Goal: Task Accomplishment & Management: Complete application form

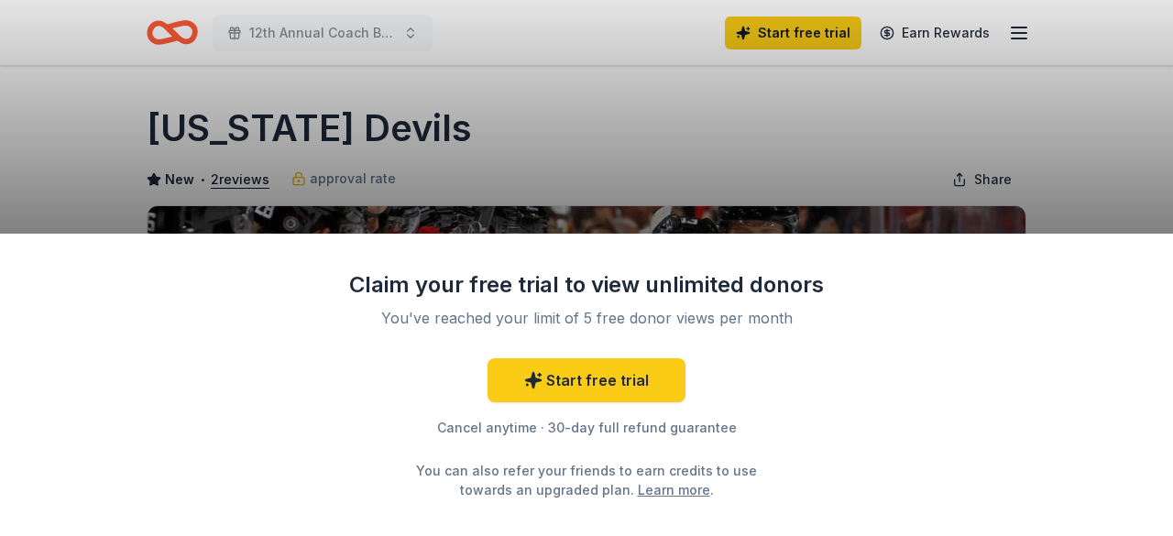
click at [883, 164] on div "Claim your free trial to view unlimited donors You've reached your limit of 5 f…" at bounding box center [586, 268] width 1173 height 536
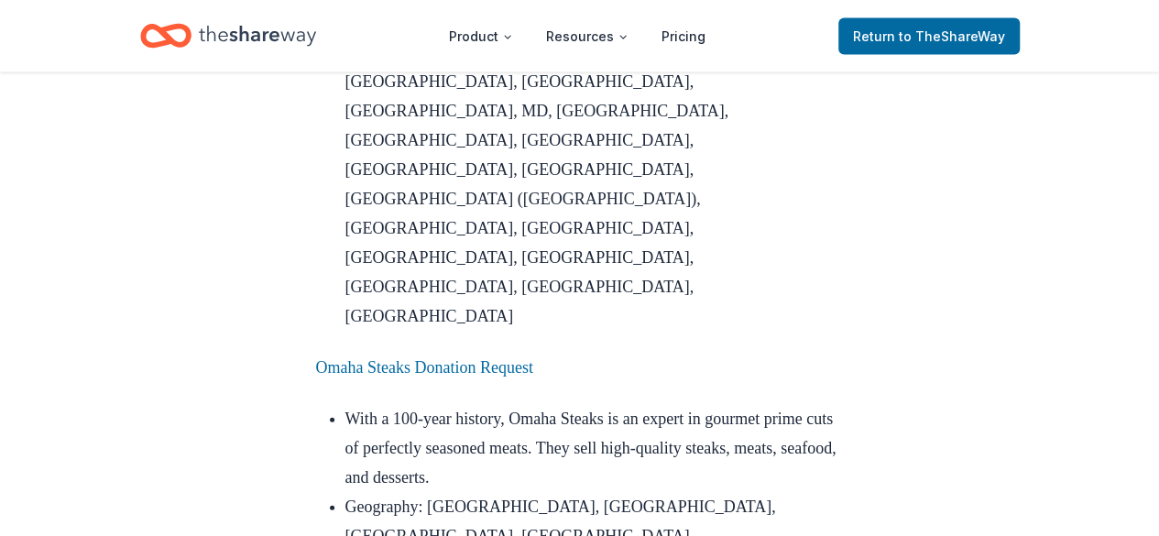
scroll to position [1973, 0]
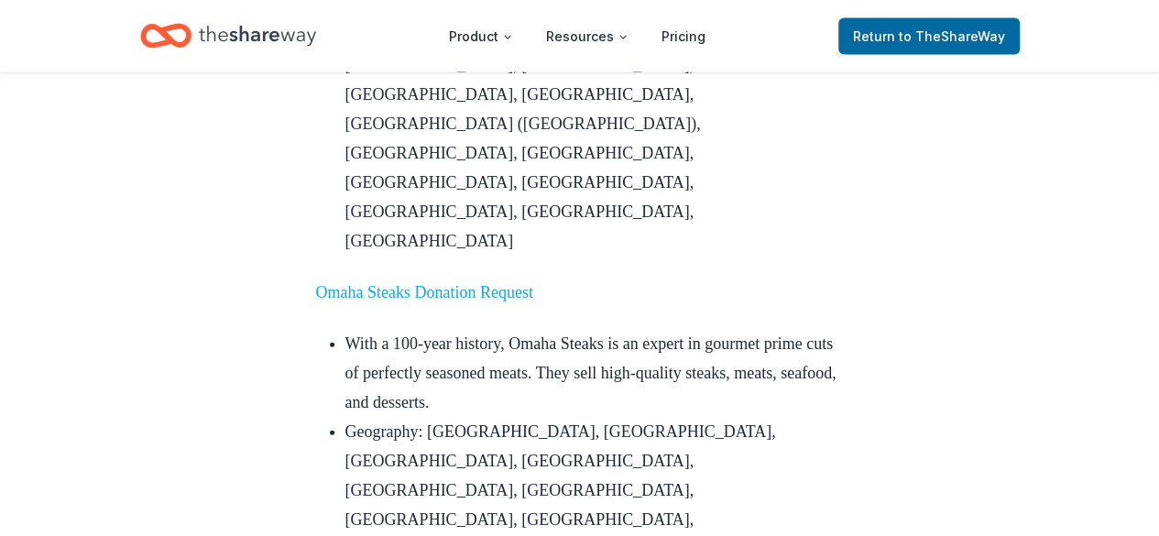
click at [447, 283] on link "Omaha Steaks Donation Request" at bounding box center [424, 292] width 217 height 18
click at [644, 329] on li "With a 100-year history, Omaha Steaks is an expert in gourmet prime cuts of per…" at bounding box center [594, 373] width 498 height 88
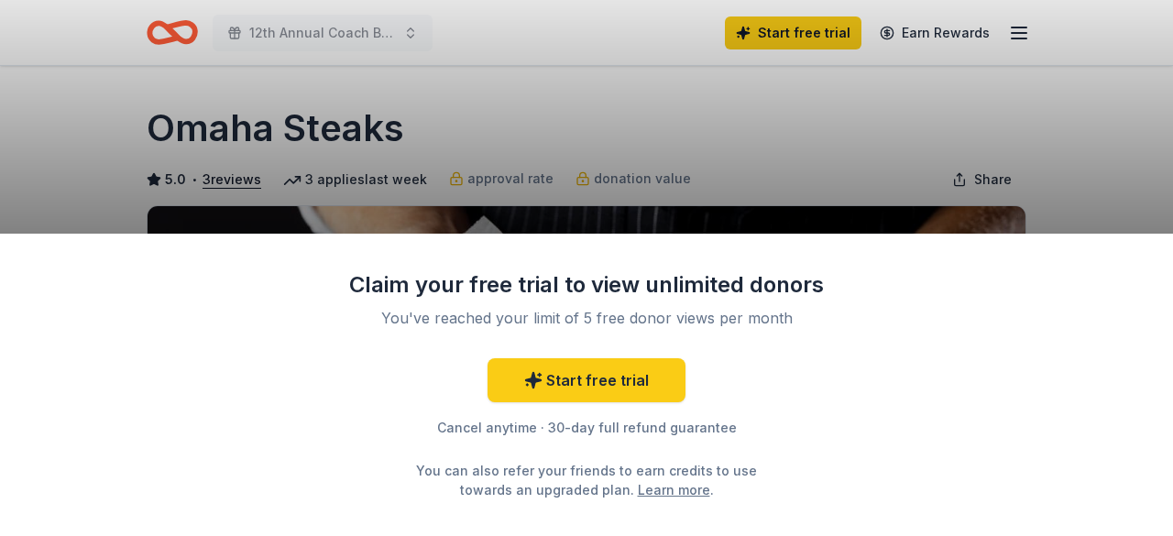
click at [1158, 60] on div "Claim your free trial to view unlimited donors You've reached your limit of 5 f…" at bounding box center [586, 268] width 1173 height 536
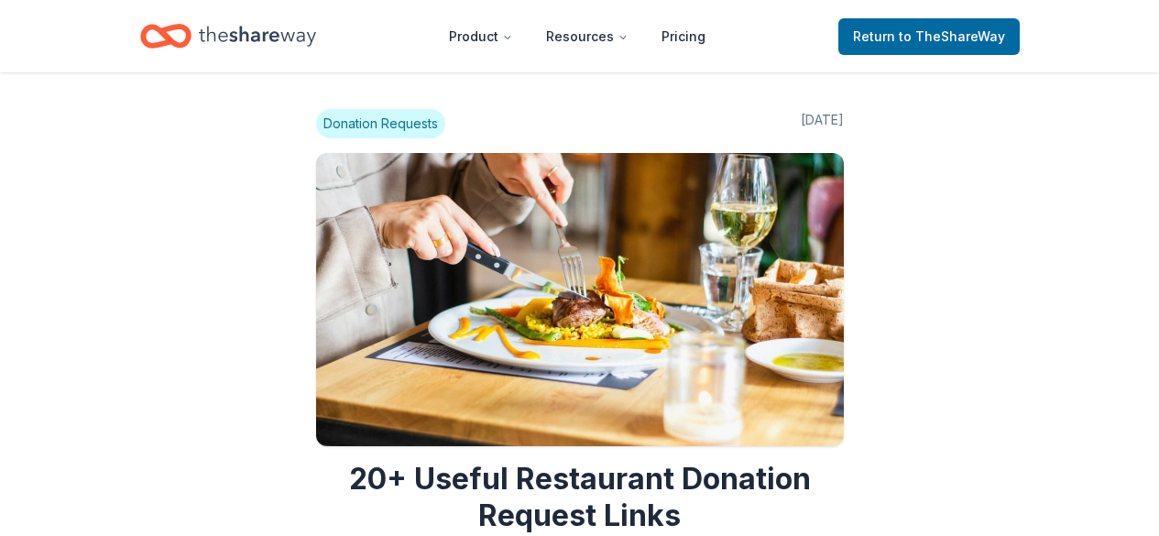
scroll to position [1969, 0]
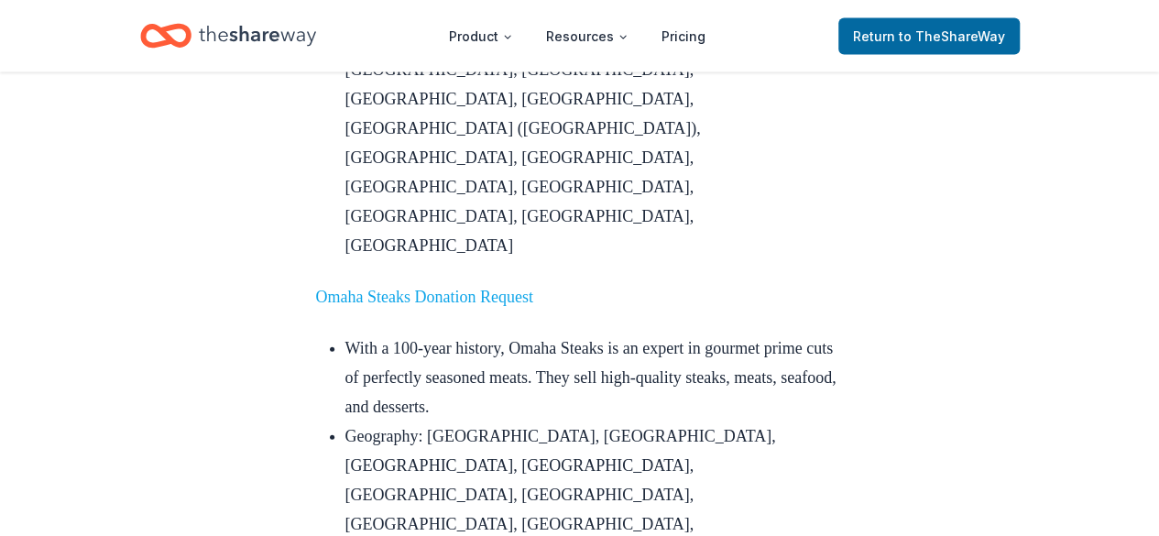
click at [436, 288] on link "Omaha Steaks Donation Request" at bounding box center [424, 297] width 217 height 18
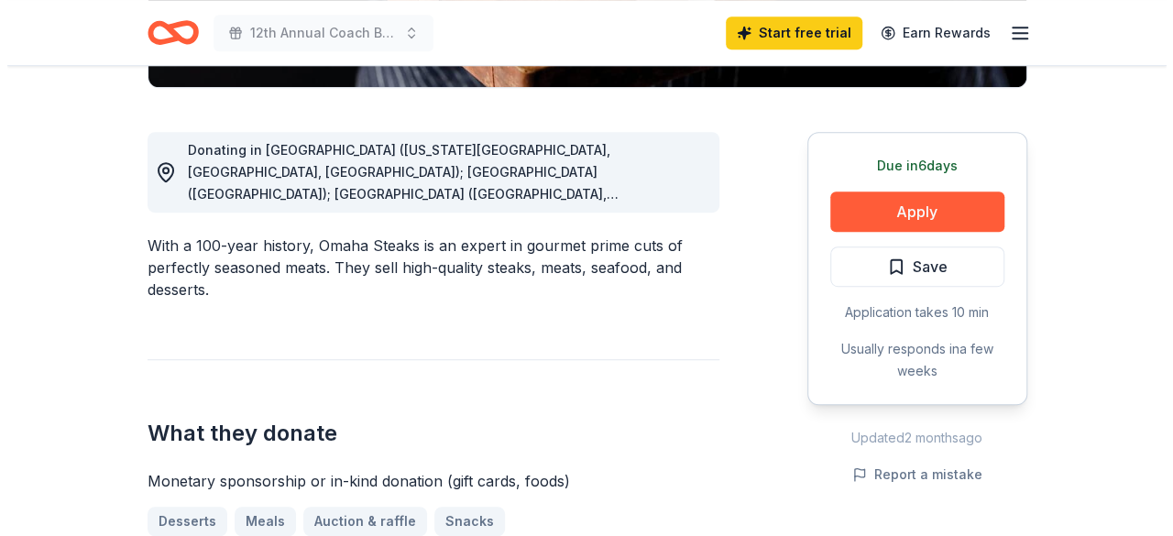
scroll to position [781, 0]
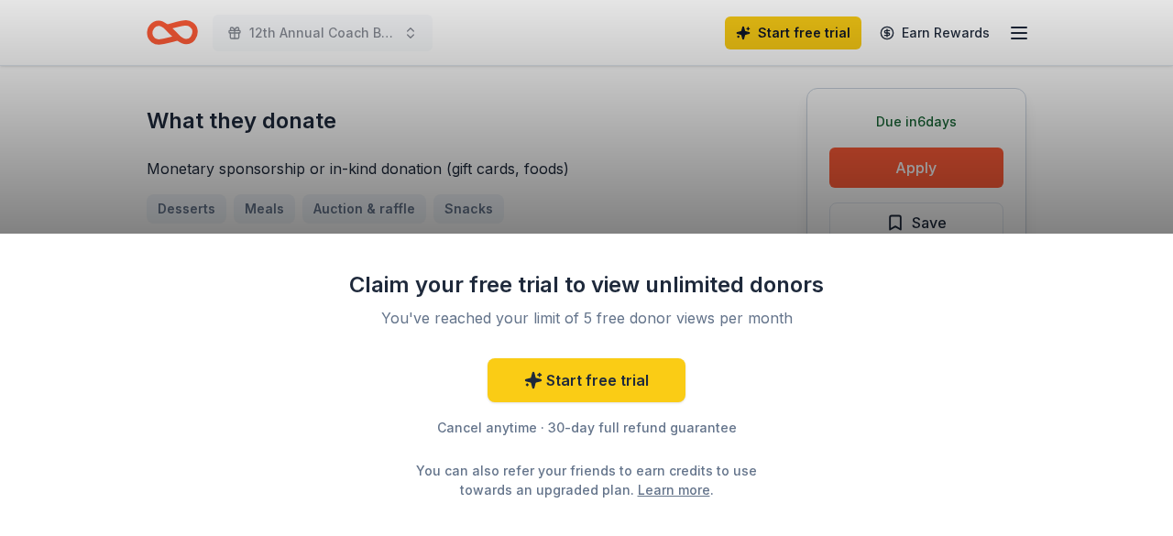
drag, startPoint x: 0, startPoint y: 0, endPoint x: 1159, endPoint y: 229, distance: 1181.3
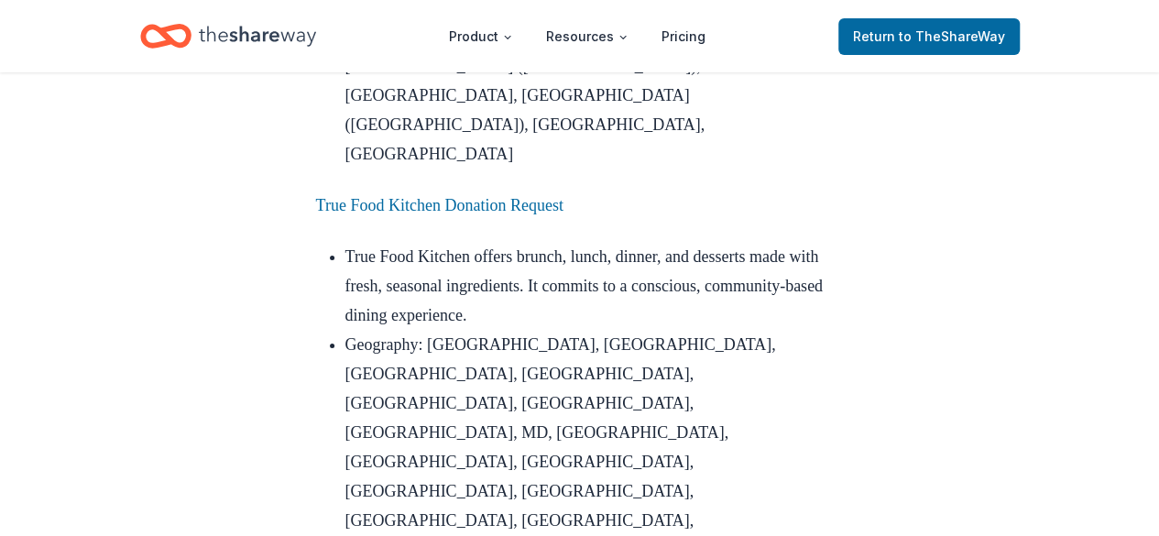
scroll to position [3332, 0]
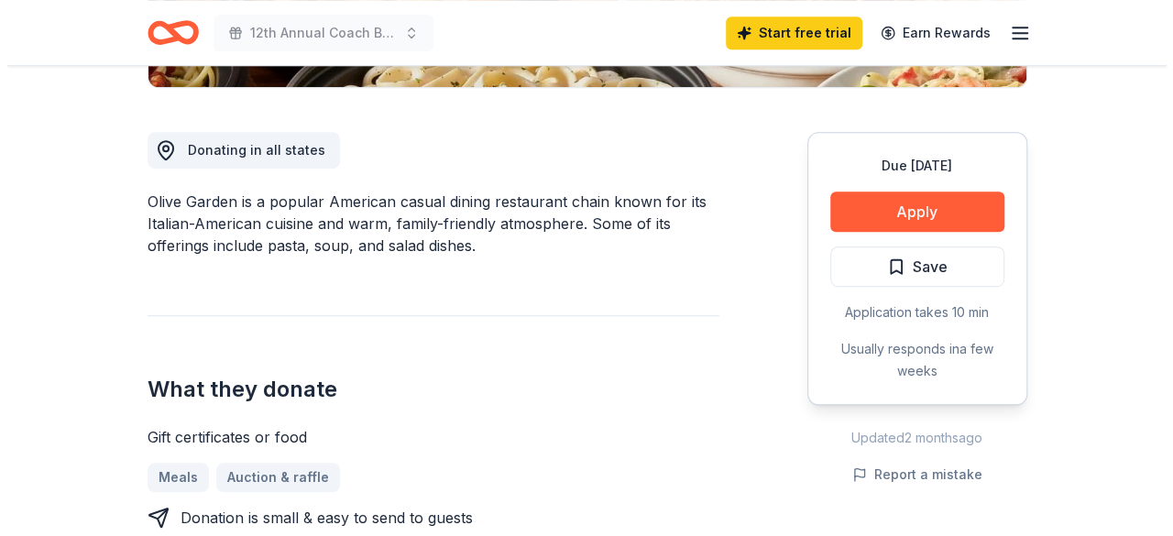
scroll to position [781, 0]
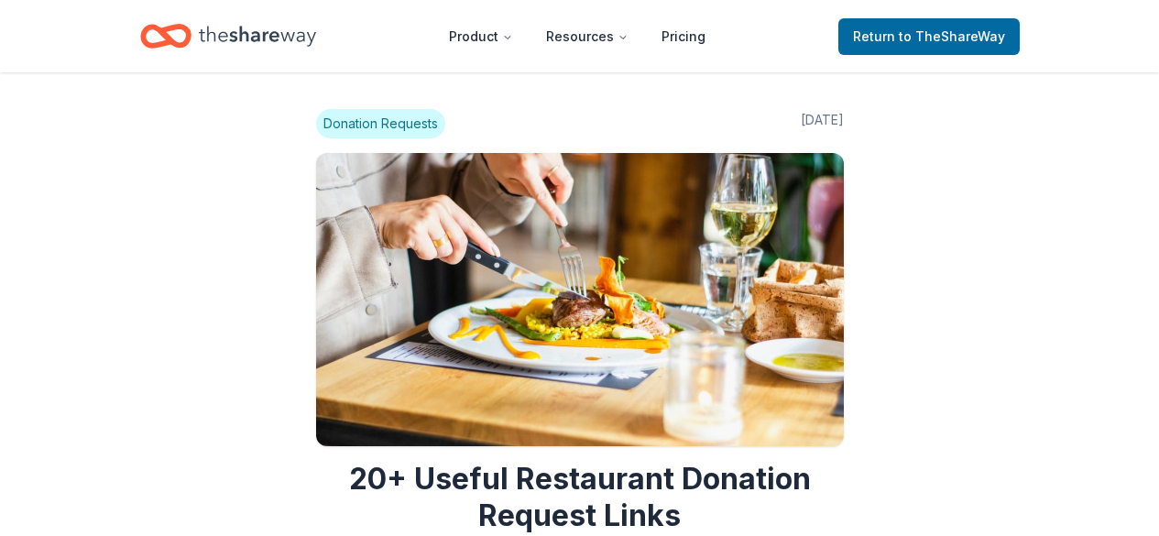
scroll to position [3332, 0]
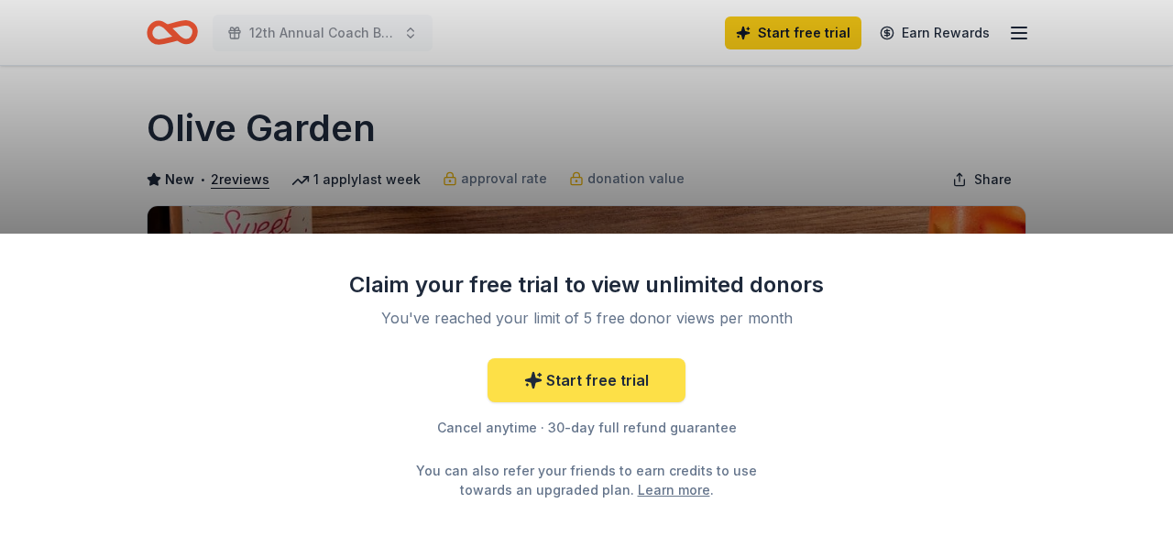
click at [607, 380] on link "Start free trial" at bounding box center [586, 380] width 198 height 44
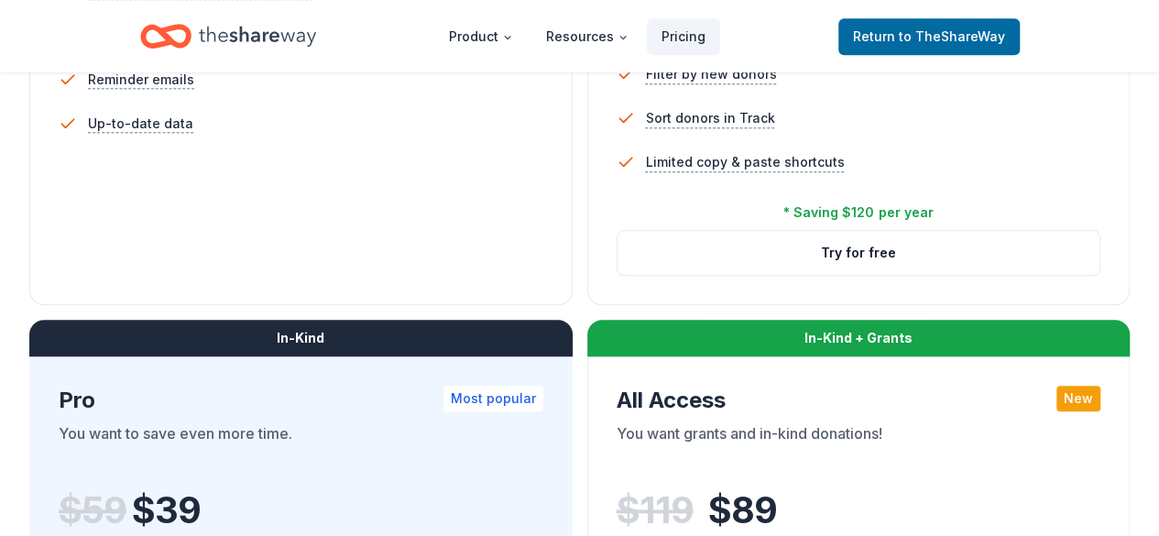
scroll to position [839, 0]
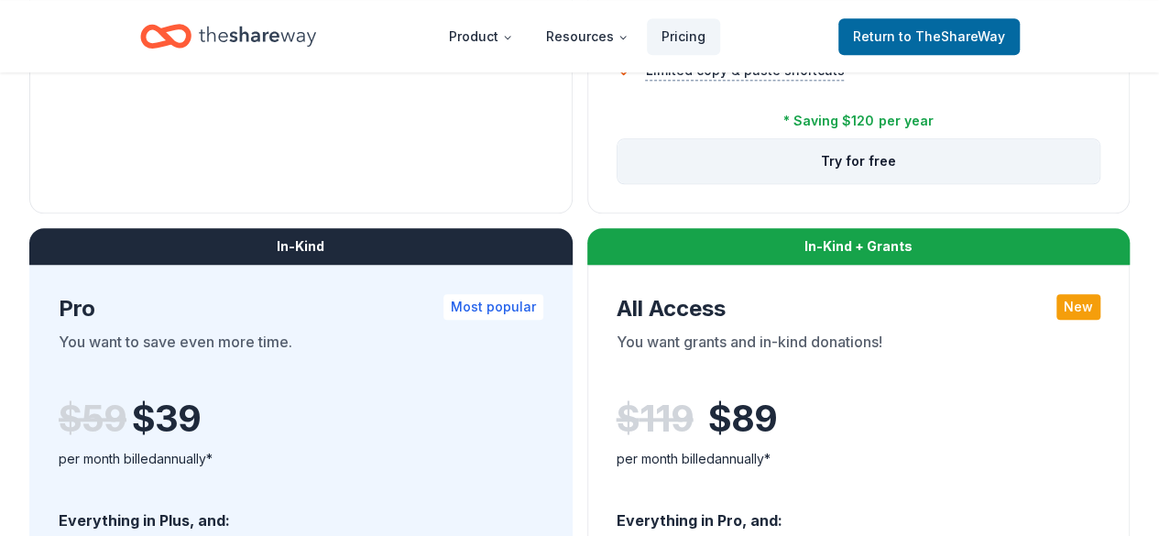
click at [617, 183] on button "Try for free" at bounding box center [858, 161] width 483 height 44
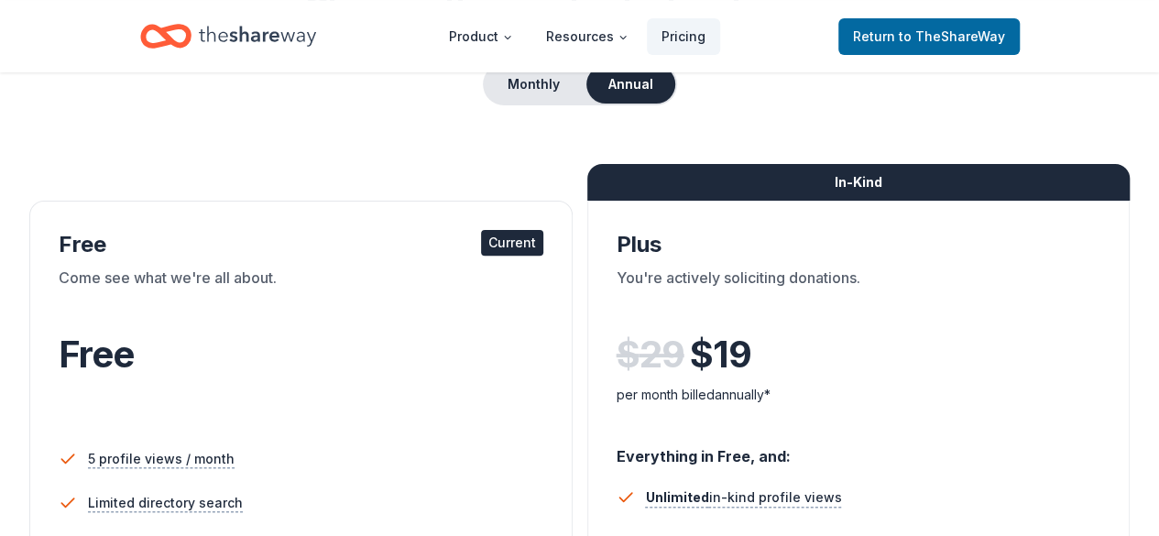
scroll to position [182, 0]
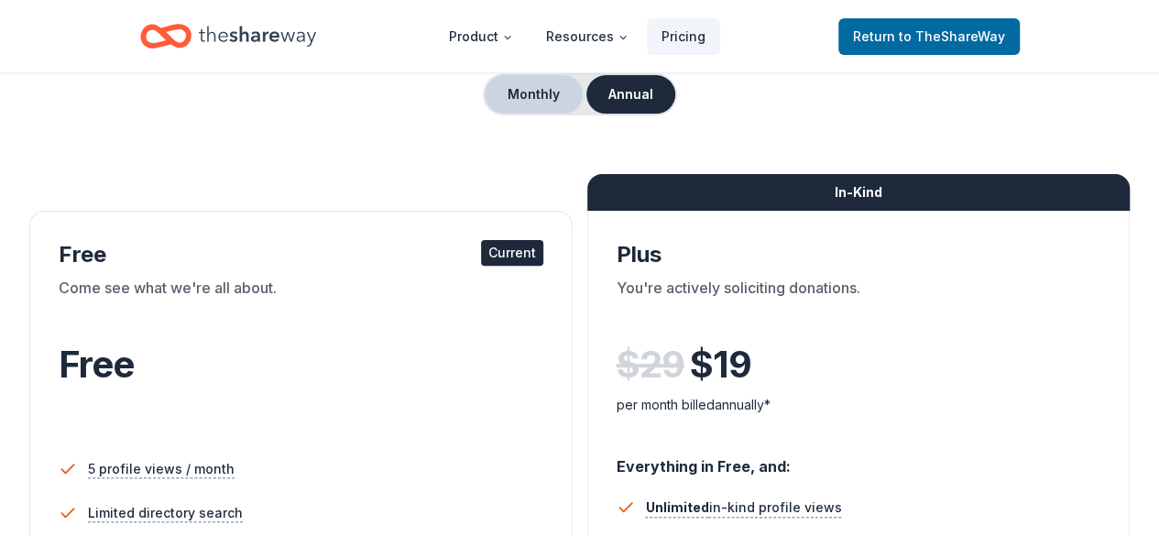
click at [511, 87] on button "Monthly" at bounding box center [534, 94] width 98 height 38
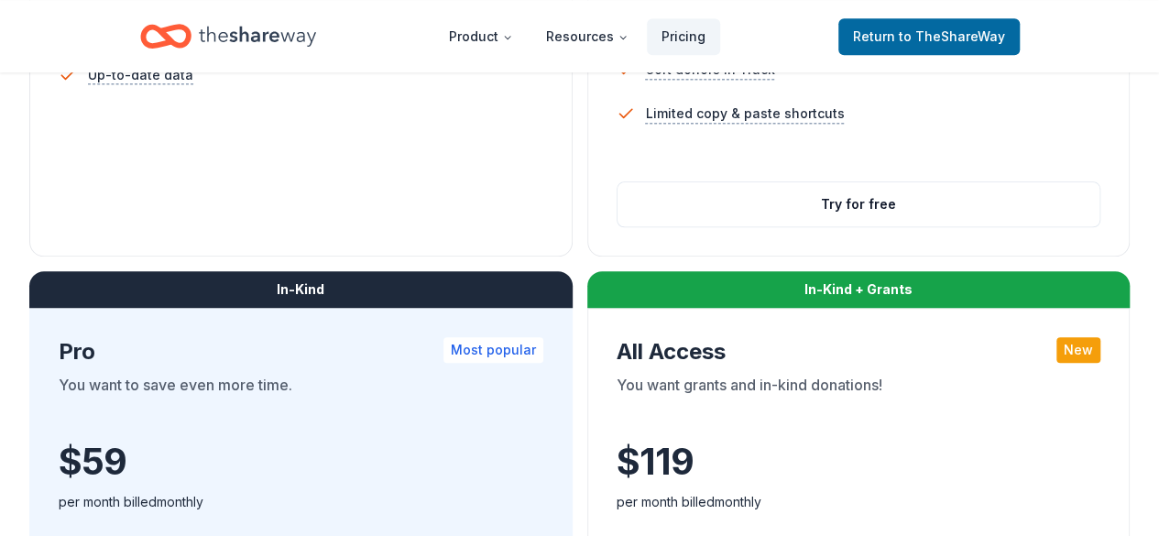
scroll to position [866, 0]
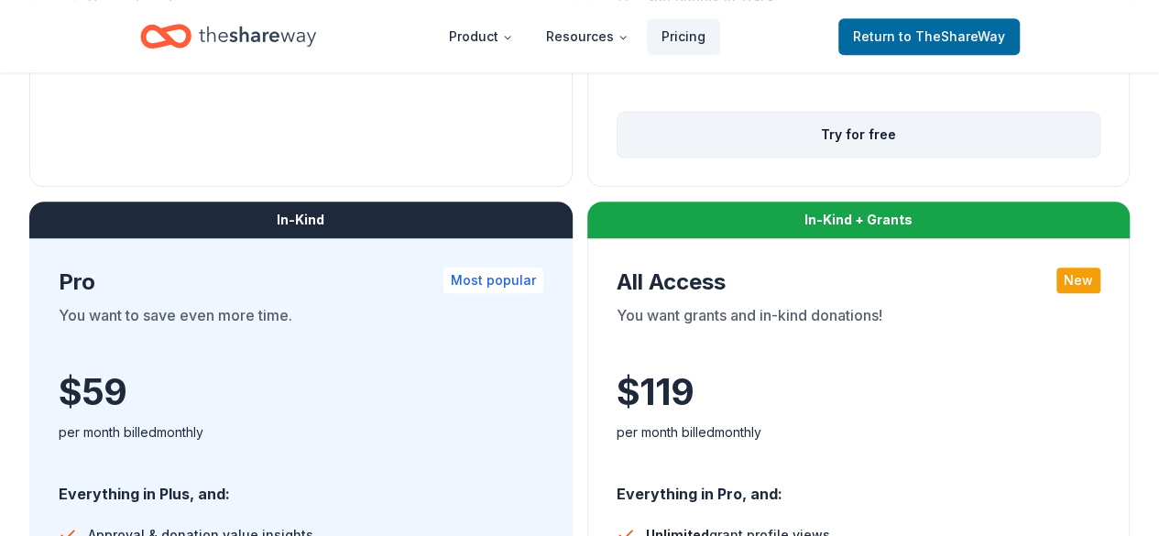
click at [617, 157] on button "Try for free" at bounding box center [858, 135] width 483 height 44
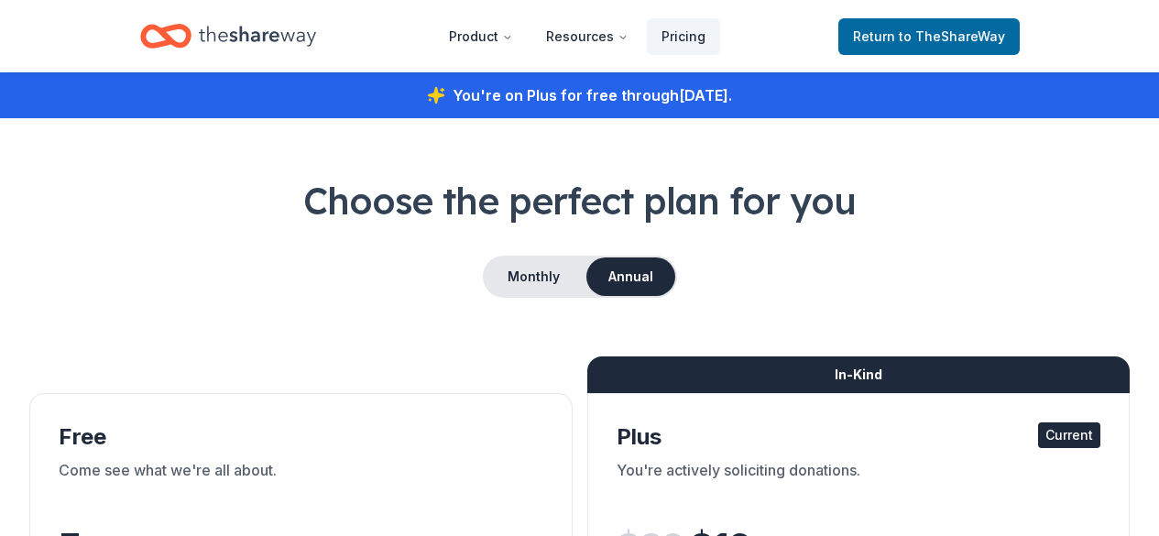
scroll to position [866, 0]
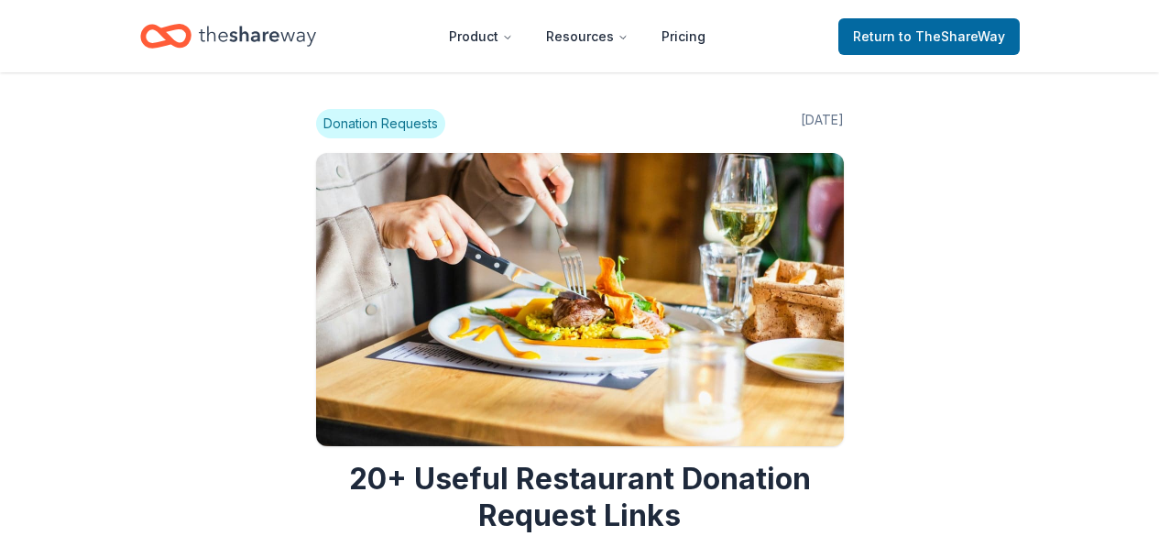
scroll to position [3332, 0]
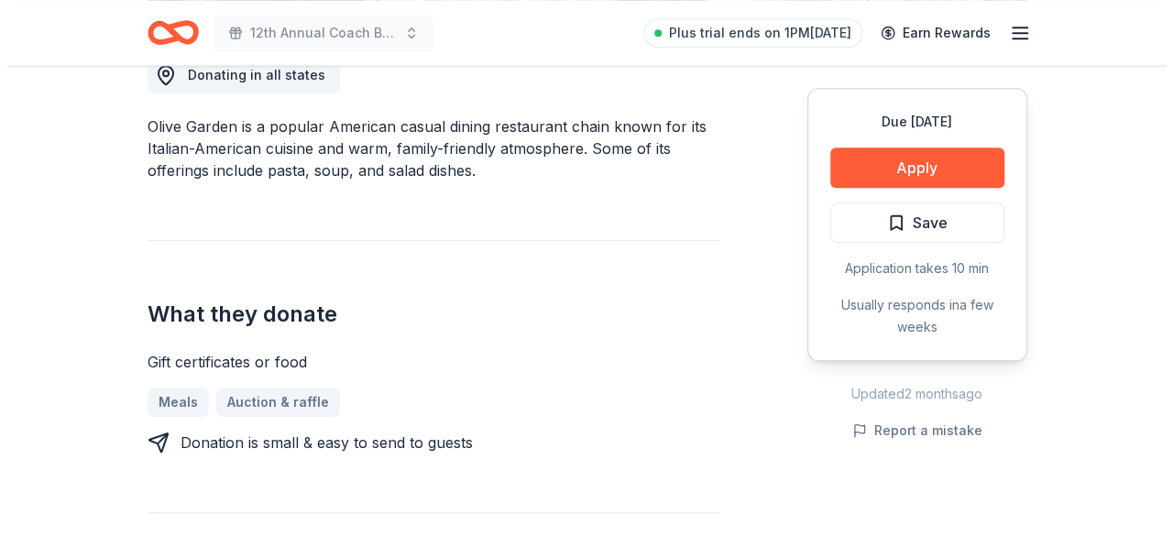
scroll to position [531, 0]
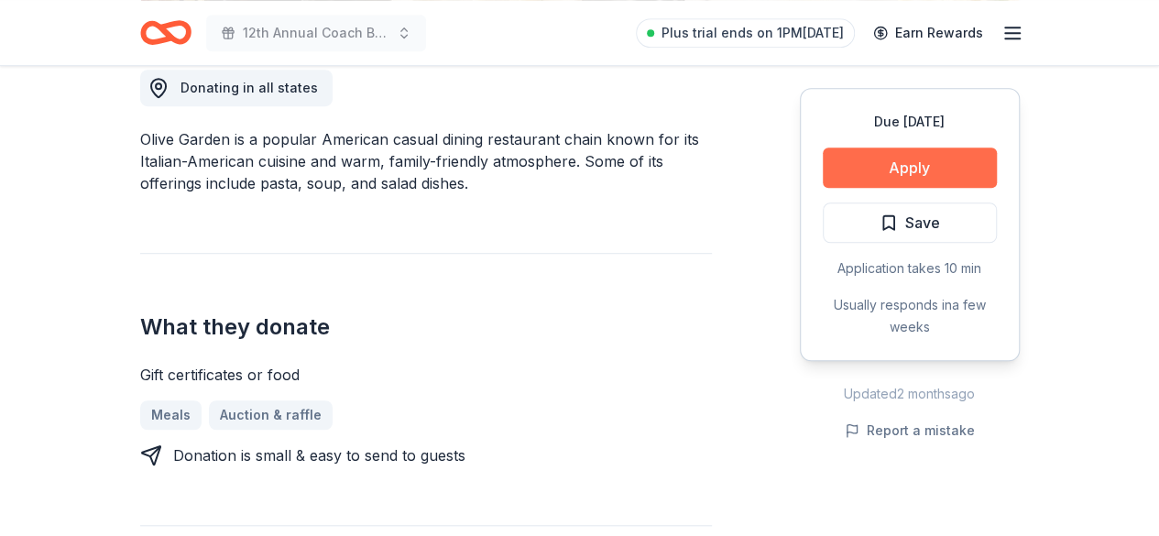
click at [891, 181] on button "Apply" at bounding box center [910, 167] width 174 height 40
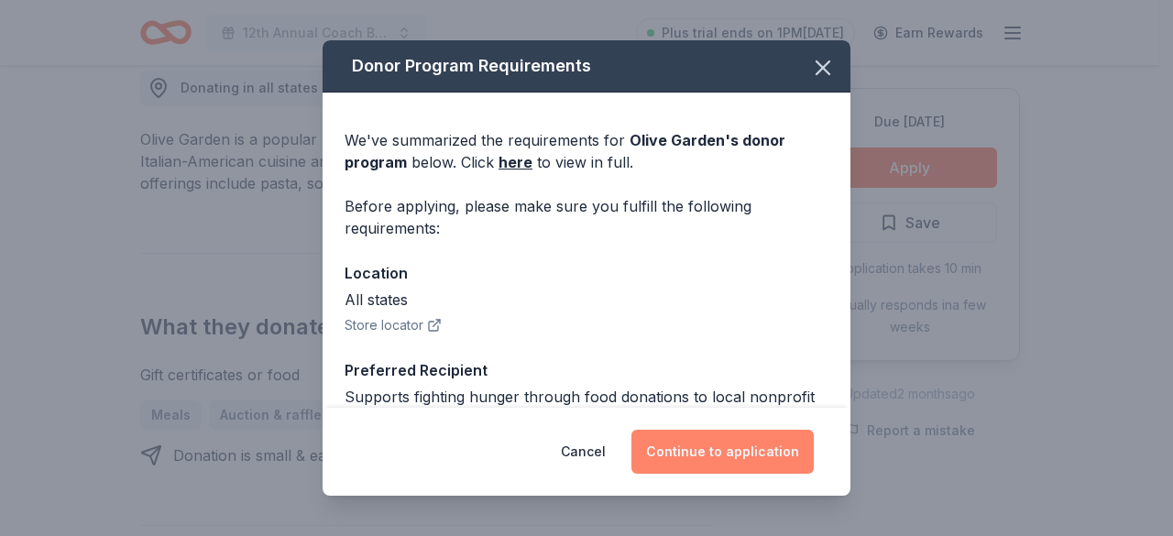
click at [688, 451] on button "Continue to application" at bounding box center [722, 452] width 182 height 44
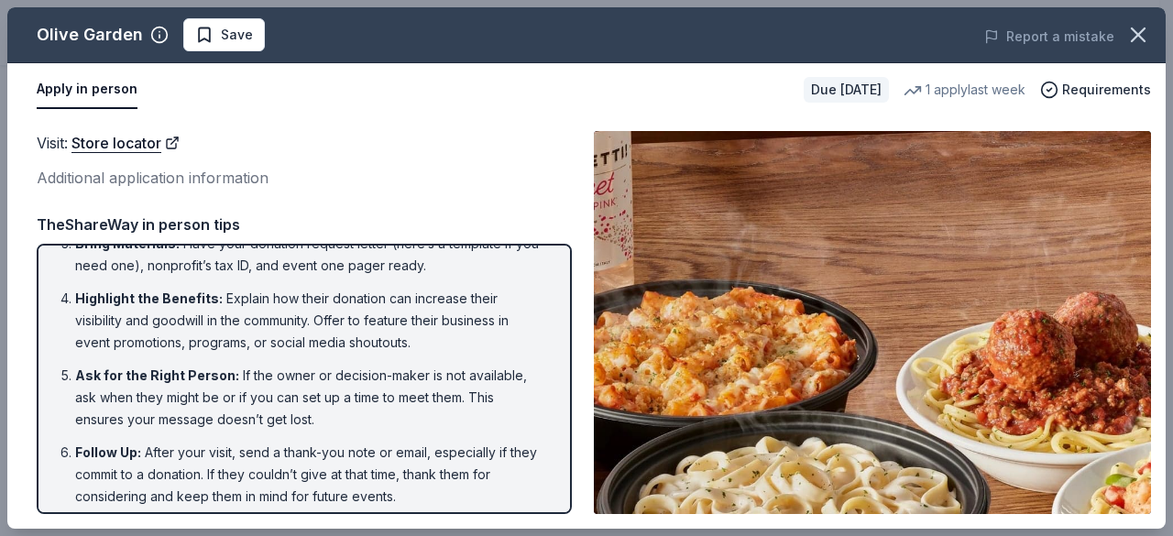
scroll to position [169, 0]
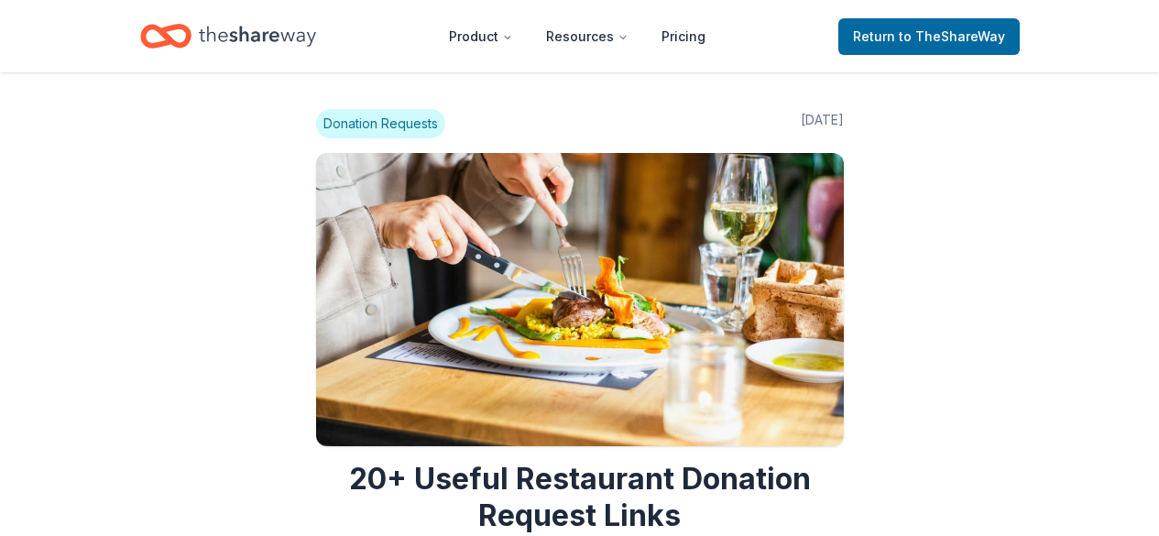
scroll to position [3332, 0]
click at [230, 36] on icon "Home" at bounding box center [257, 36] width 117 height 20
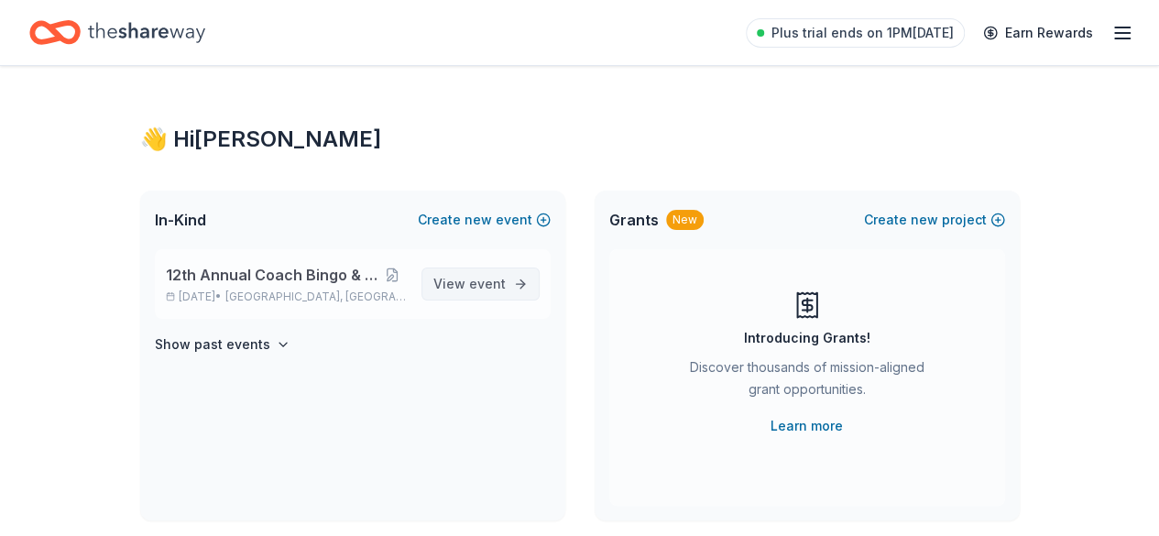
click at [453, 289] on span "View event" at bounding box center [469, 284] width 72 height 22
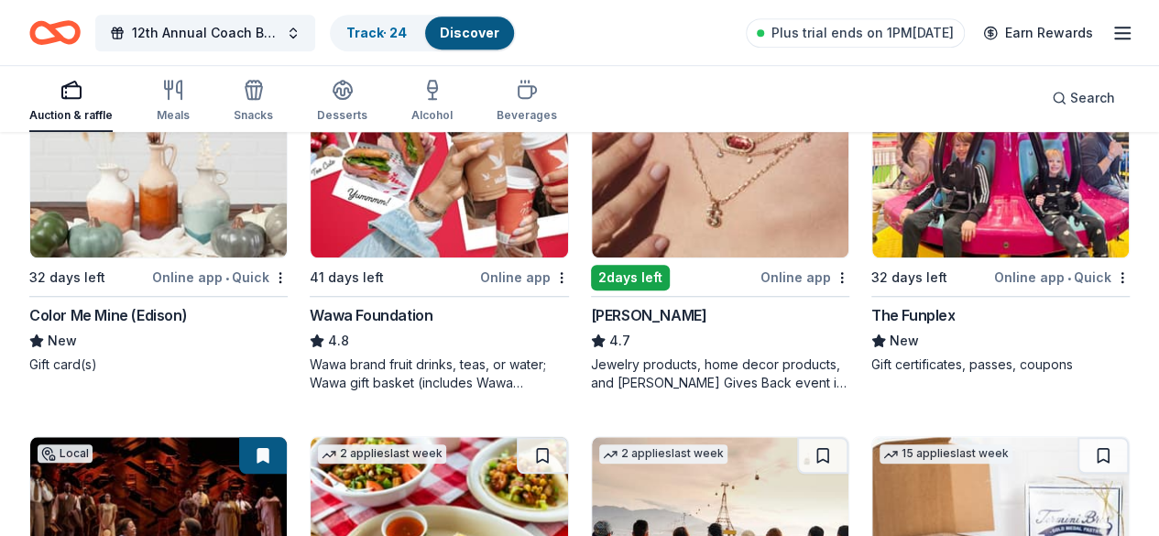
scroll to position [620, 0]
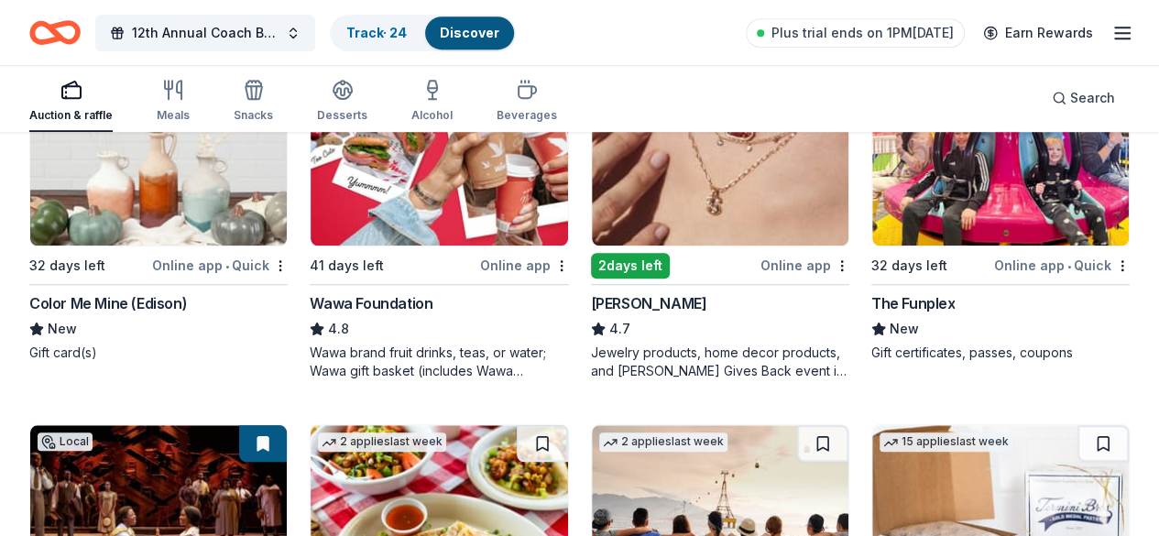
click at [287, 425] on img at bounding box center [158, 512] width 257 height 174
drag, startPoint x: 698, startPoint y: 322, endPoint x: 806, endPoint y: 315, distance: 108.3
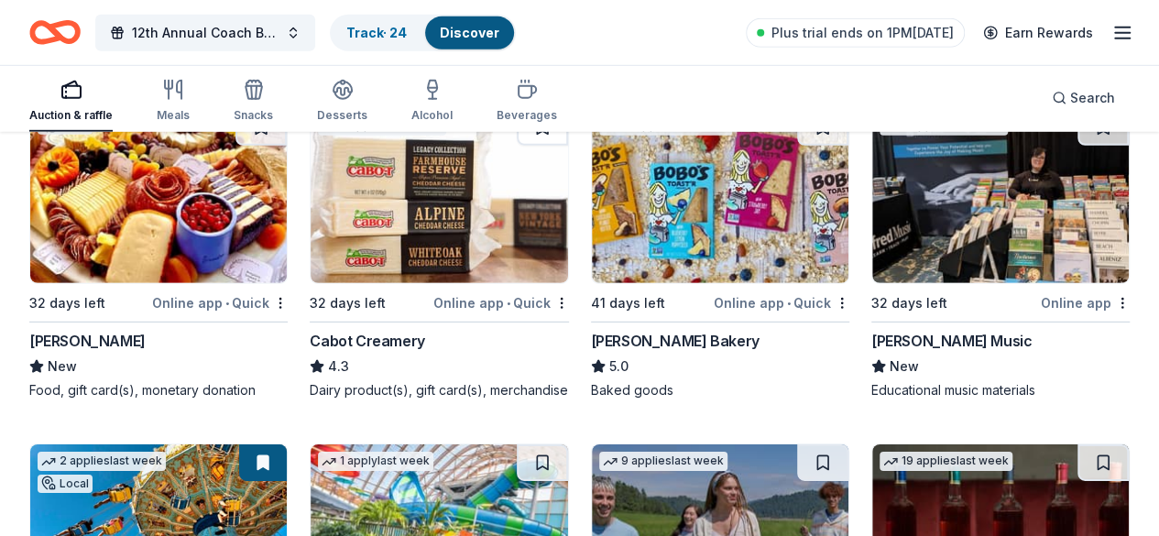
scroll to position [2738, 0]
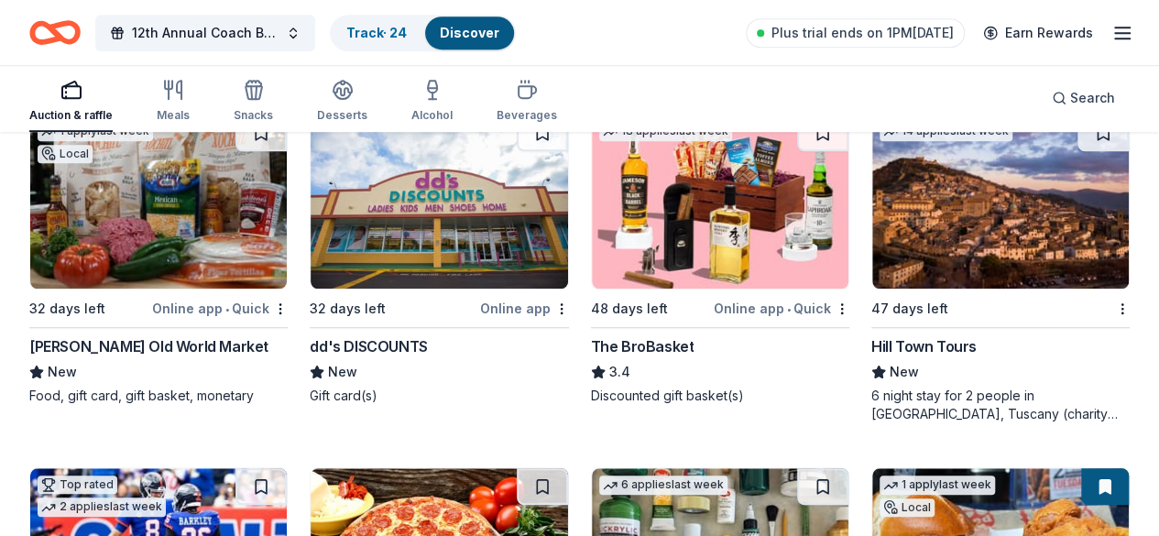
scroll to position [4101, 0]
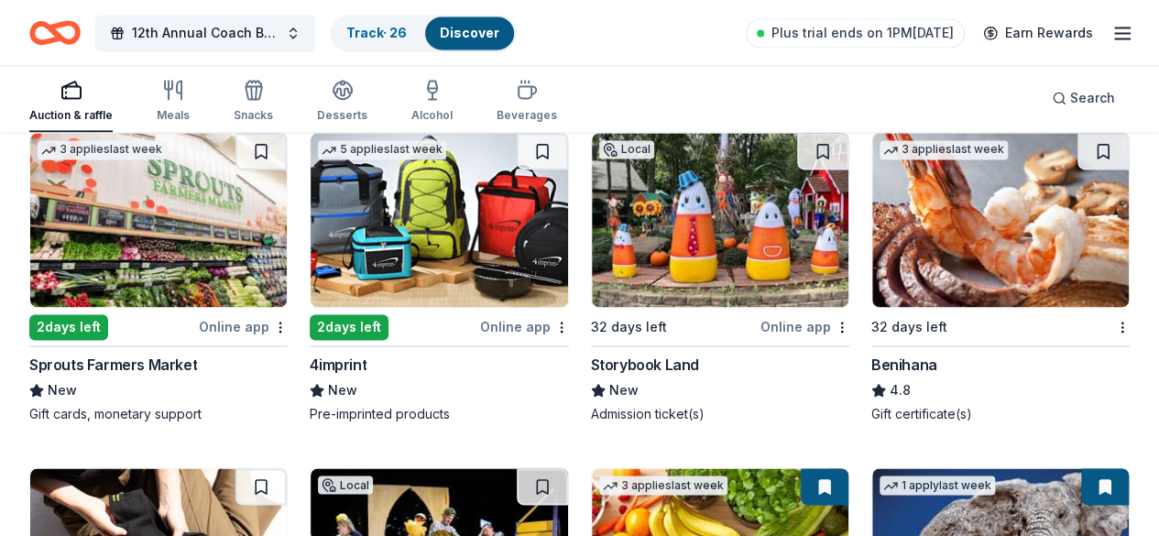
scroll to position [4797, 0]
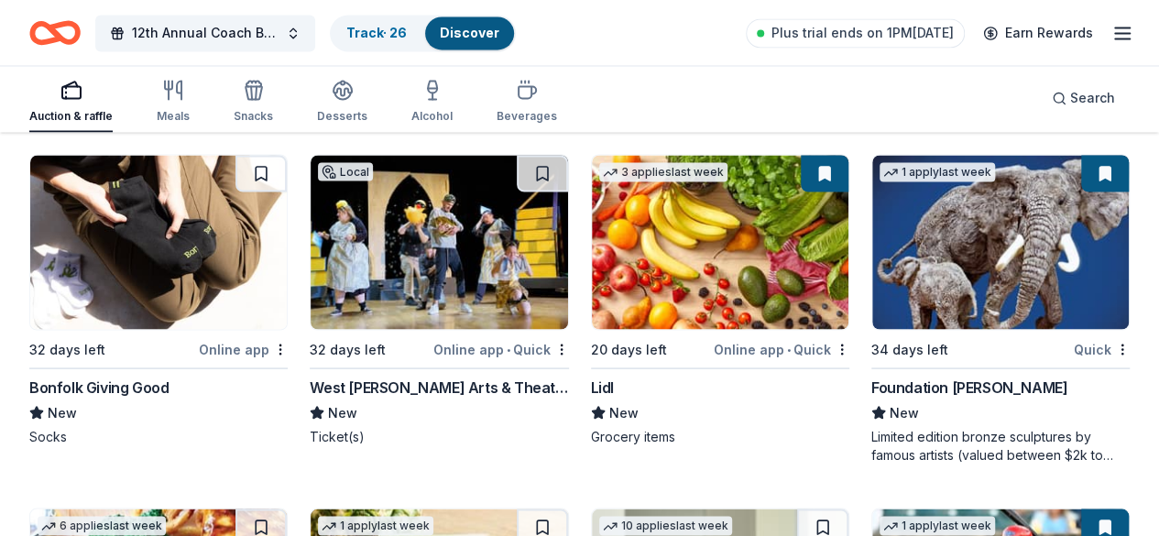
scroll to position [5135, 0]
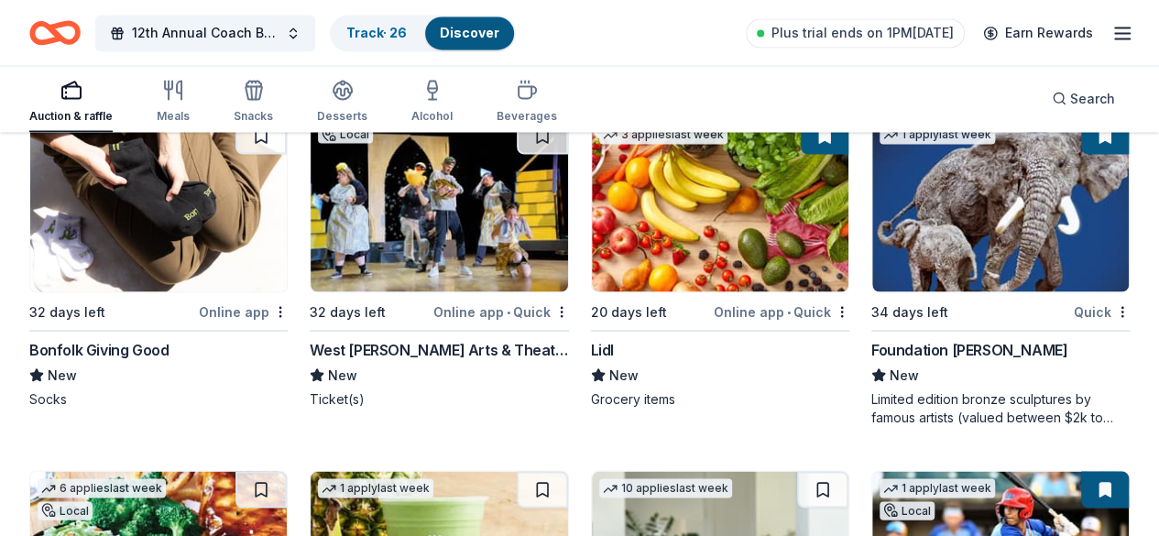
drag, startPoint x: 478, startPoint y: 393, endPoint x: 617, endPoint y: 390, distance: 139.3
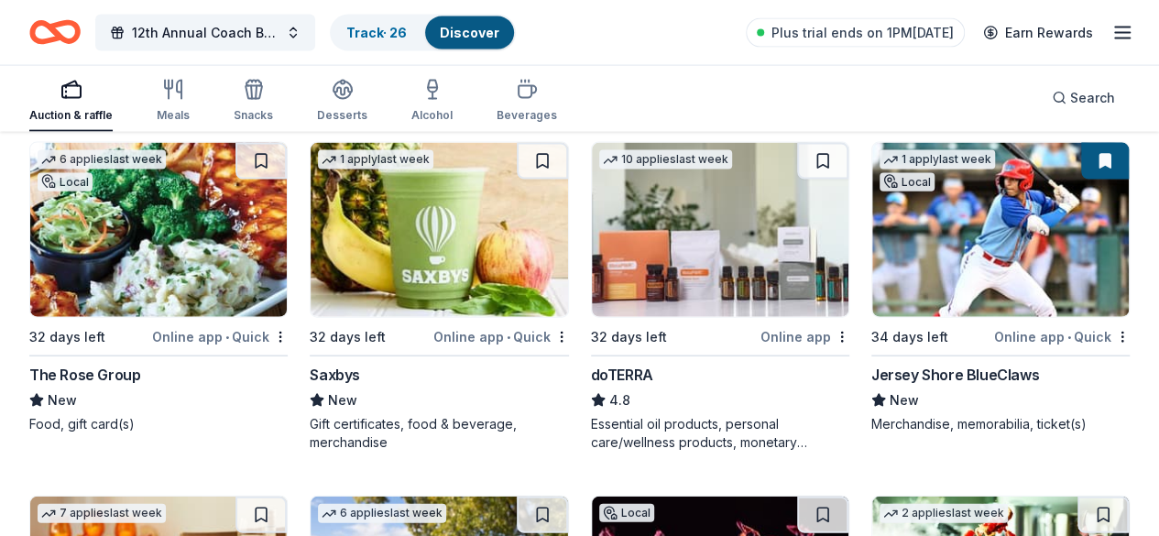
scroll to position [5496, 0]
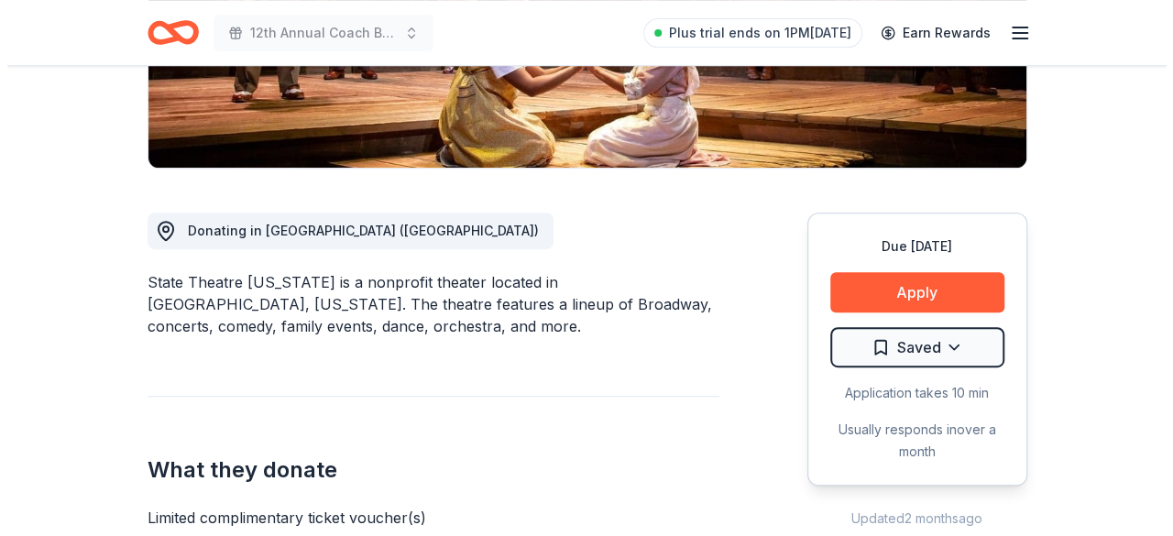
scroll to position [411, 0]
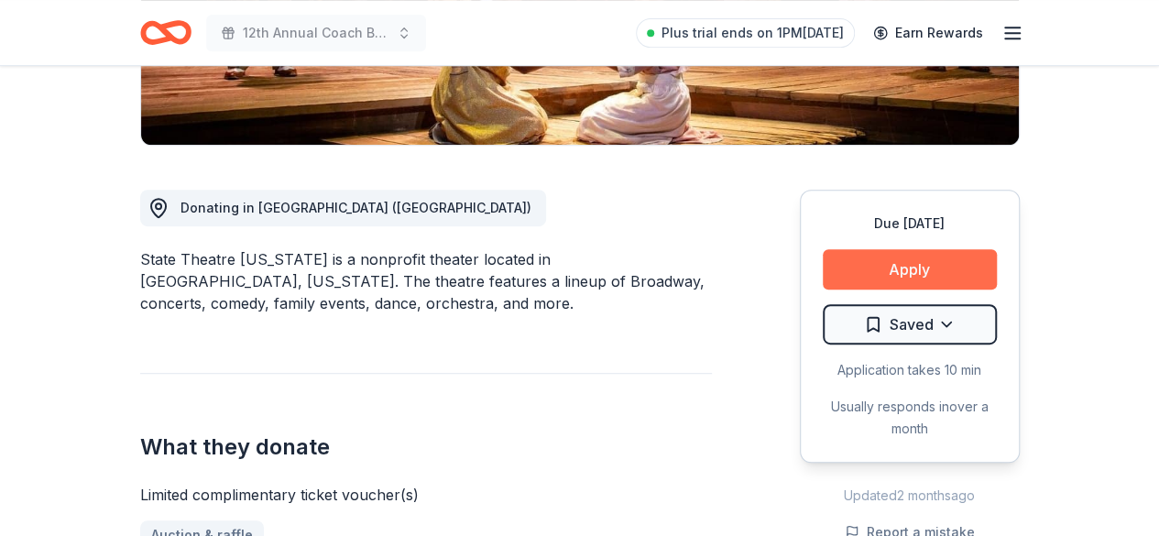
click at [867, 278] on button "Apply" at bounding box center [910, 269] width 174 height 40
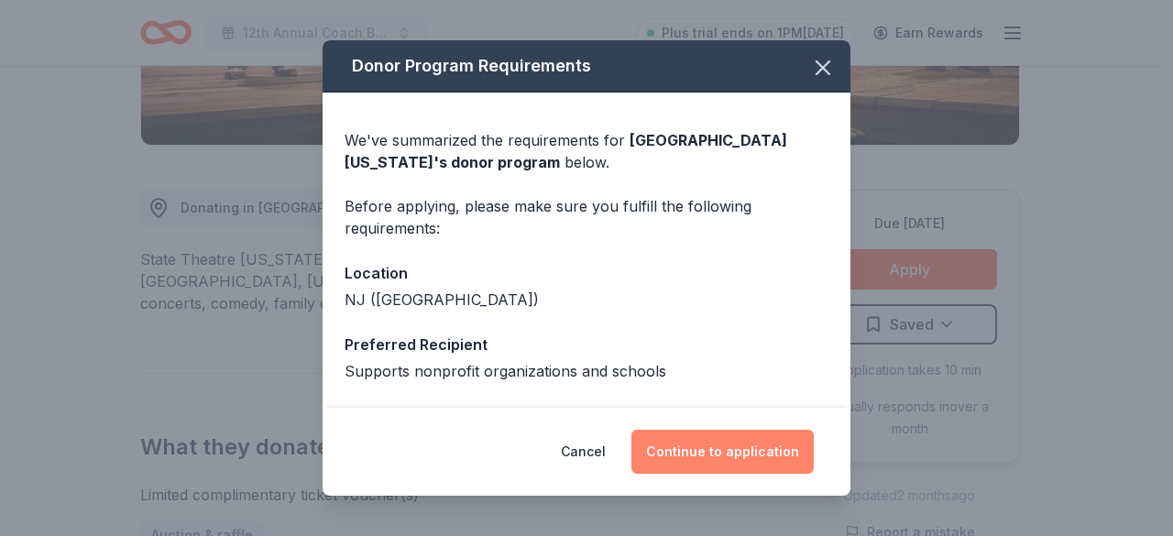
click at [701, 448] on button "Continue to application" at bounding box center [722, 452] width 182 height 44
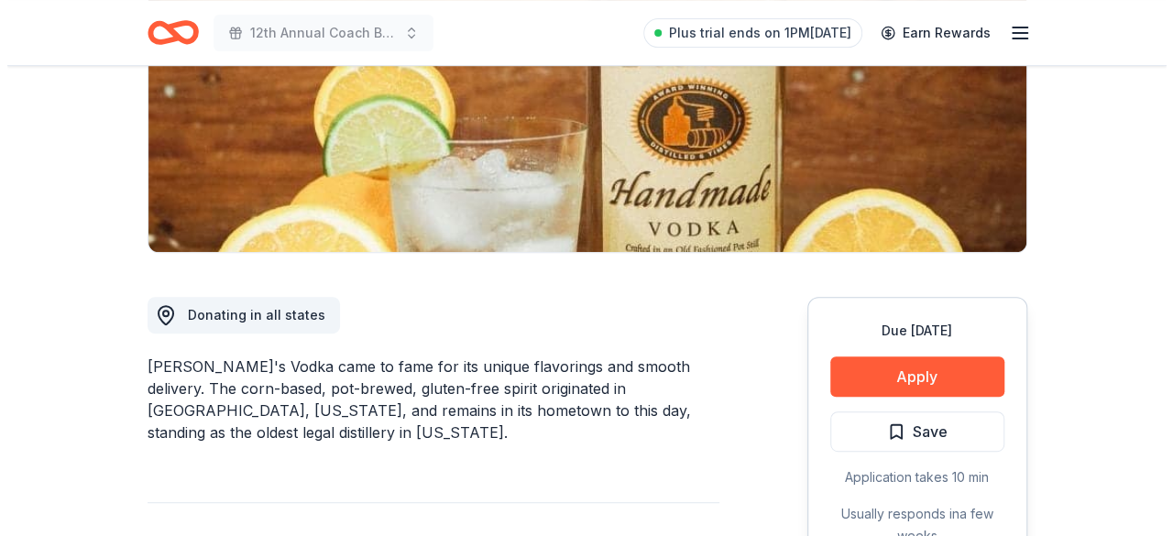
scroll to position [364, 0]
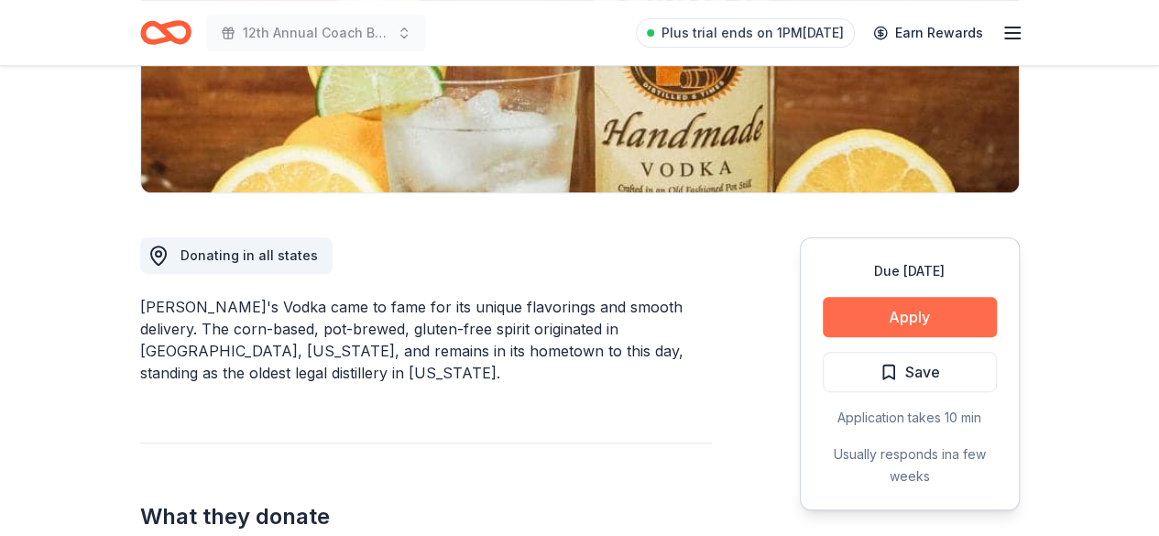
click at [901, 319] on button "Apply" at bounding box center [910, 317] width 174 height 40
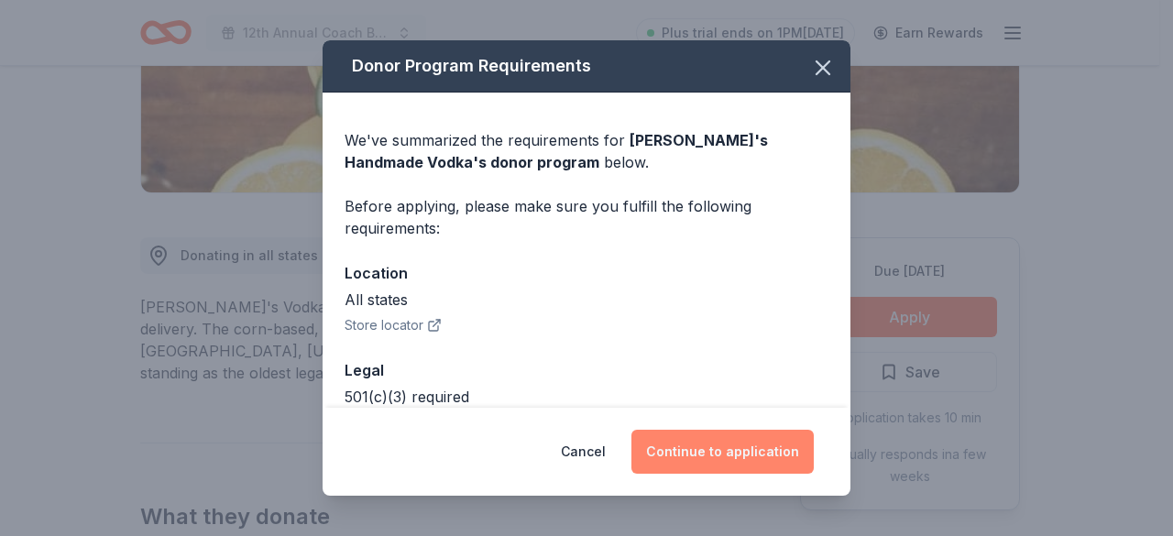
click at [680, 453] on button "Continue to application" at bounding box center [722, 452] width 182 height 44
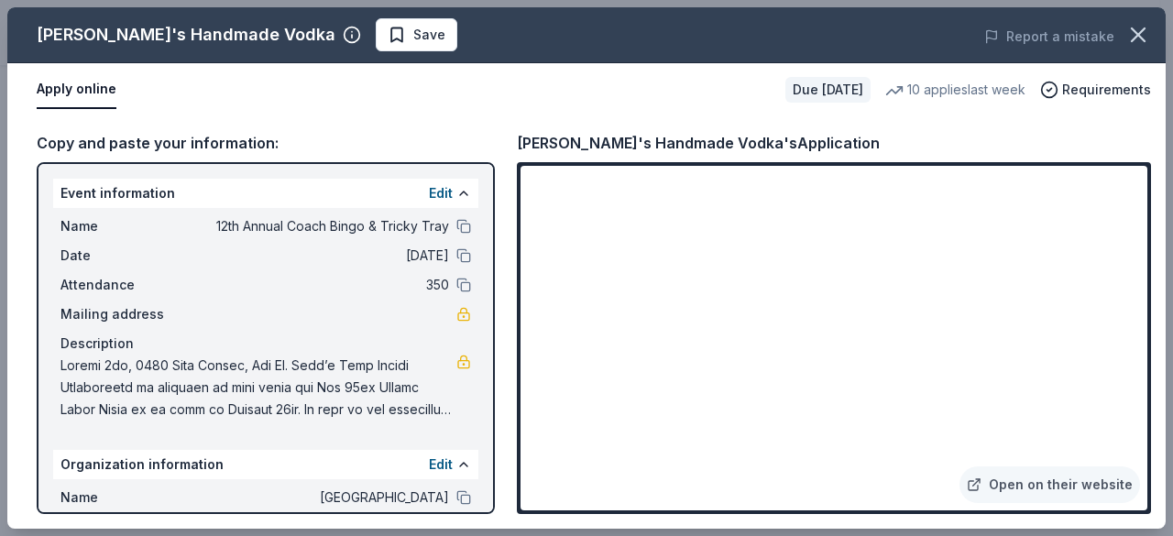
drag, startPoint x: 515, startPoint y: 142, endPoint x: 633, endPoint y: 144, distance: 118.2
click at [633, 144] on div "Copy and paste your information: Event information Edit Name 12th Annual Coach …" at bounding box center [586, 322] width 1158 height 412
drag, startPoint x: 38, startPoint y: 30, endPoint x: 126, endPoint y: 45, distance: 90.1
click at [126, 45] on div "Tito's Handmade Vodka" at bounding box center [186, 34] width 299 height 29
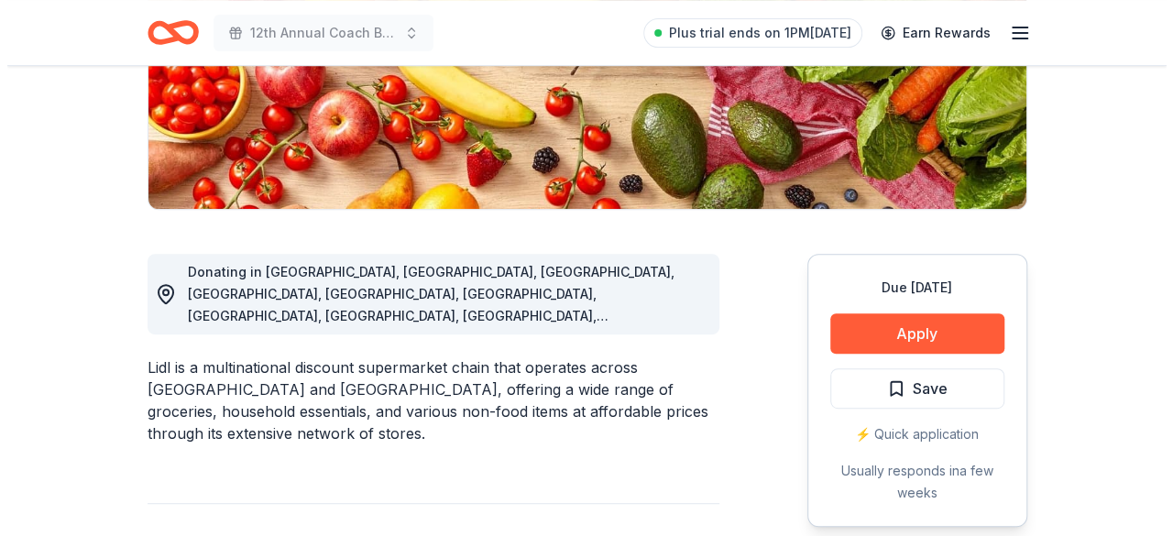
scroll to position [398, 0]
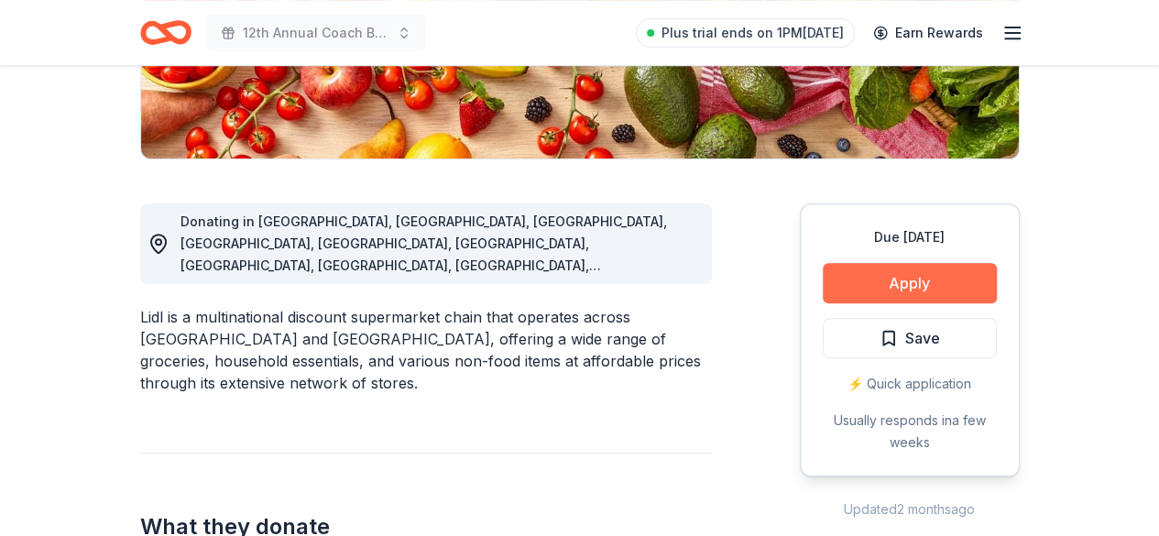
click at [889, 279] on button "Apply" at bounding box center [910, 283] width 174 height 40
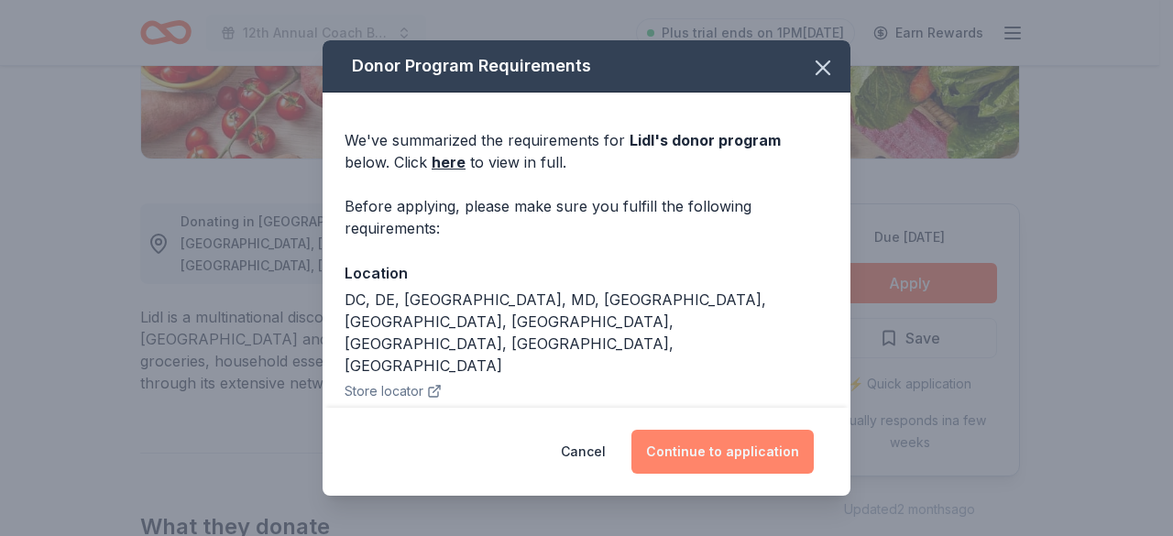
click at [701, 463] on button "Continue to application" at bounding box center [722, 452] width 182 height 44
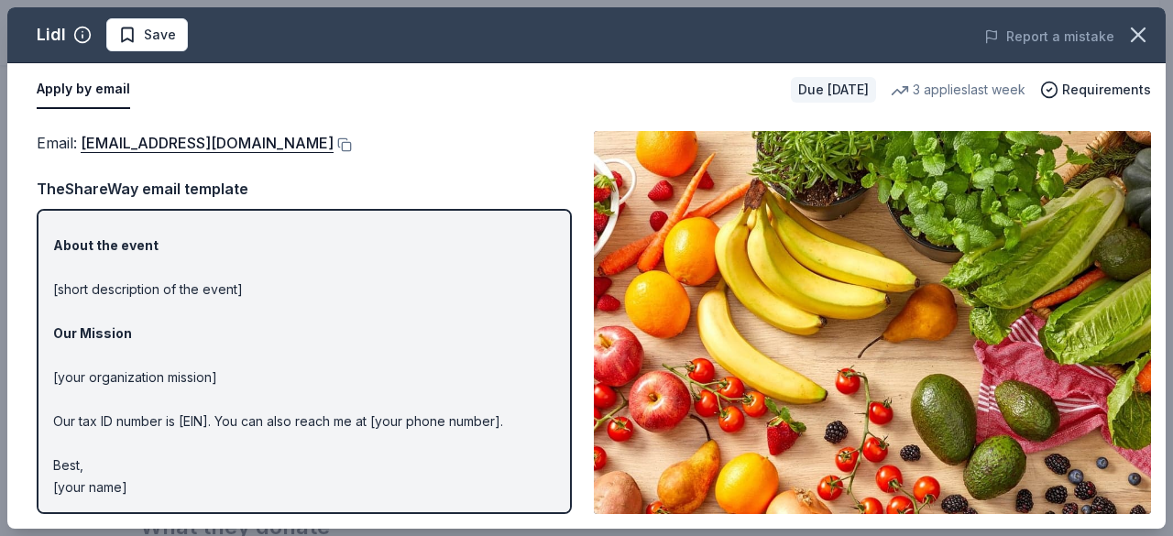
scroll to position [0, 0]
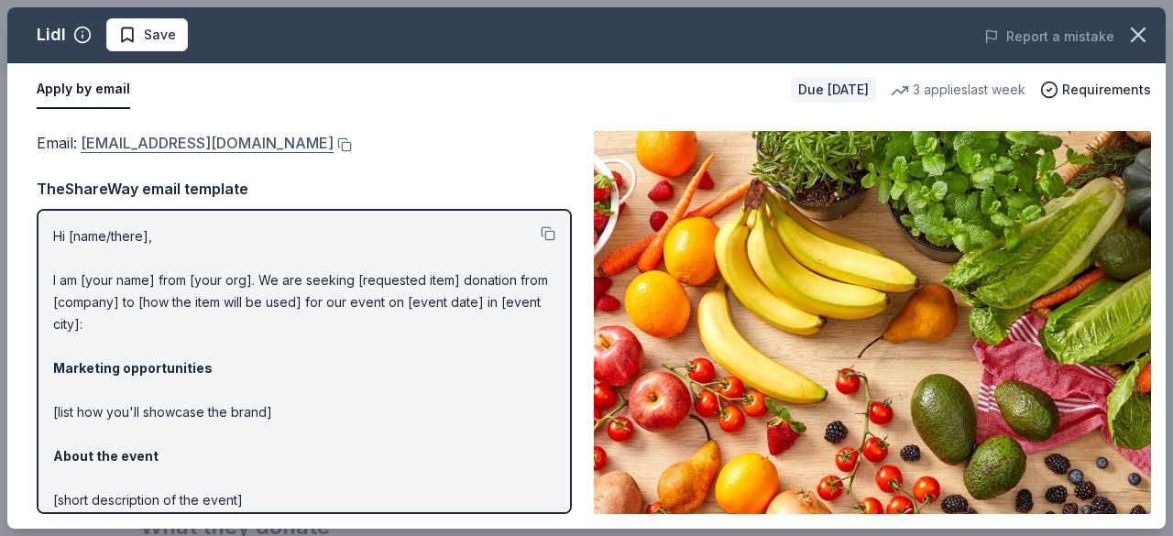
click at [82, 142] on link "[EMAIL_ADDRESS][DOMAIN_NAME]" at bounding box center [207, 143] width 253 height 24
click at [333, 140] on button at bounding box center [342, 144] width 18 height 15
click at [106, 238] on p "Hi [name/there], I am [your name] from [your org]. We are seeking [requested it…" at bounding box center [304, 467] width 502 height 484
click at [540, 225] on div at bounding box center [547, 236] width 15 height 22
click at [540, 231] on button at bounding box center [547, 233] width 15 height 15
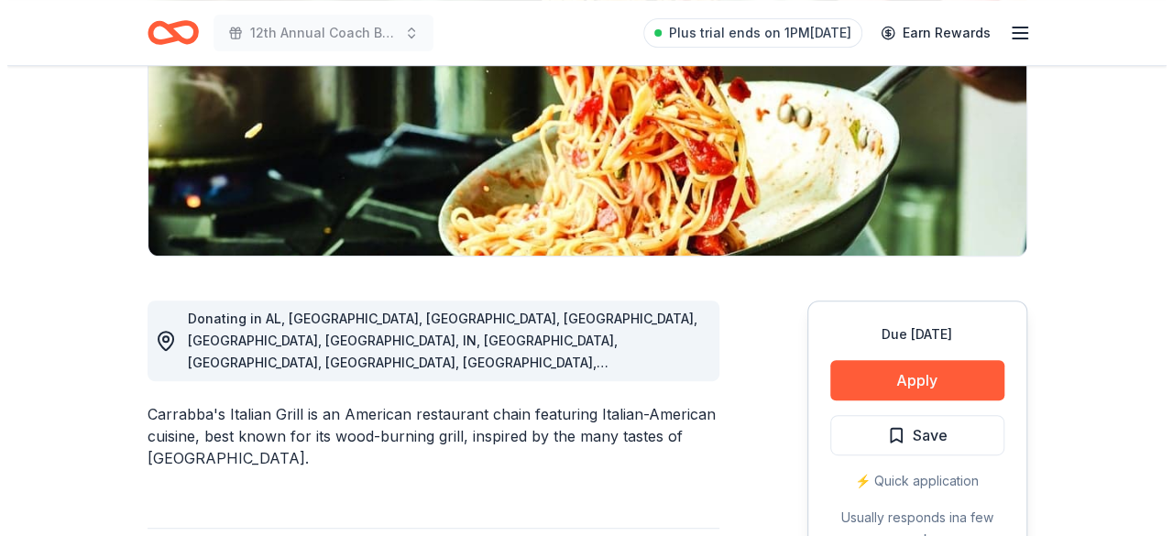
scroll to position [331, 0]
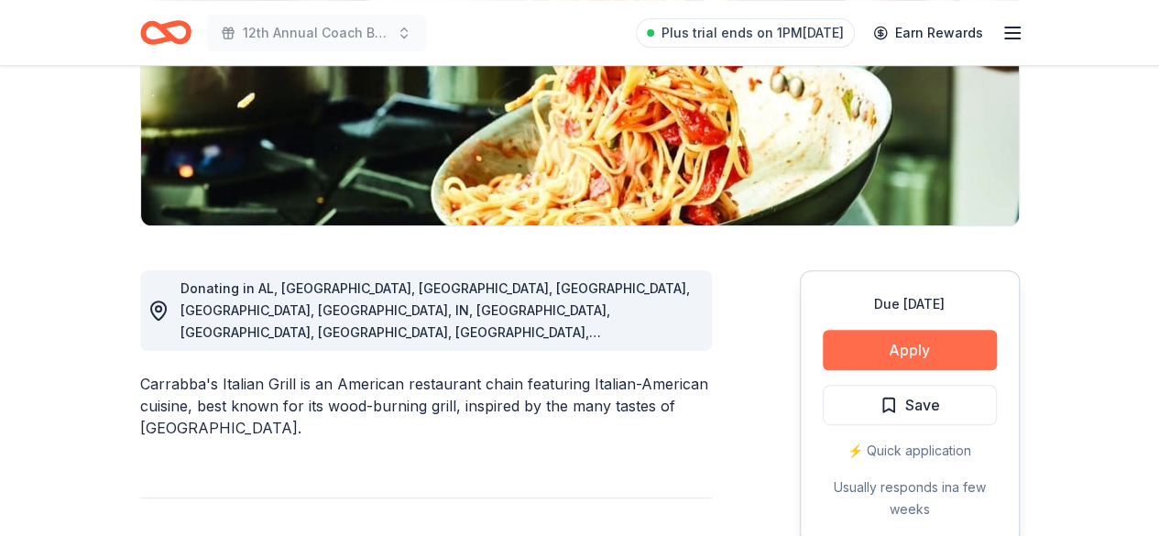
click at [881, 349] on button "Apply" at bounding box center [910, 350] width 174 height 40
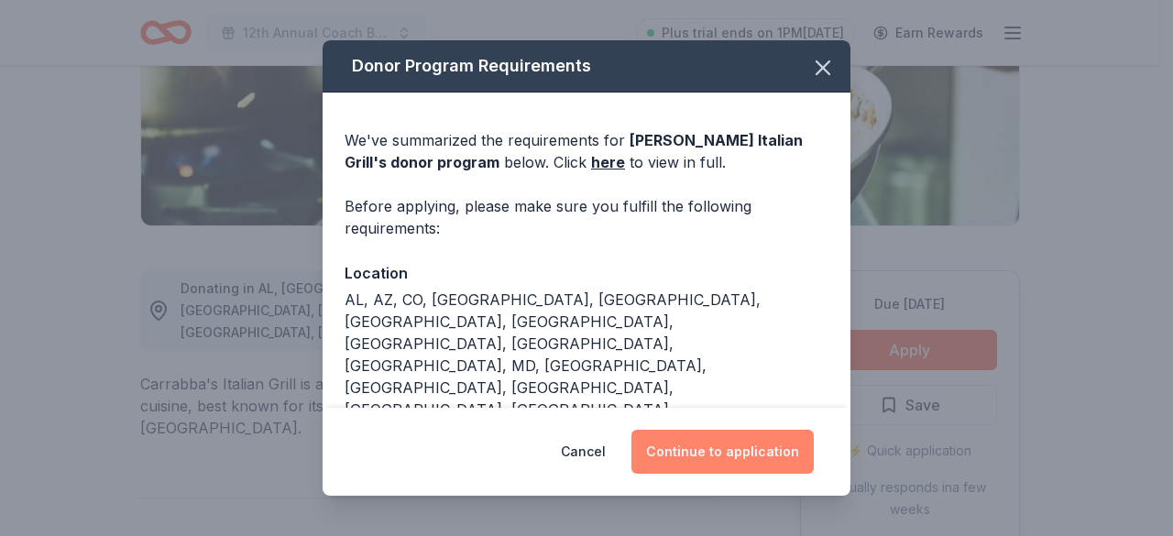
click at [718, 448] on button "Continue to application" at bounding box center [722, 452] width 182 height 44
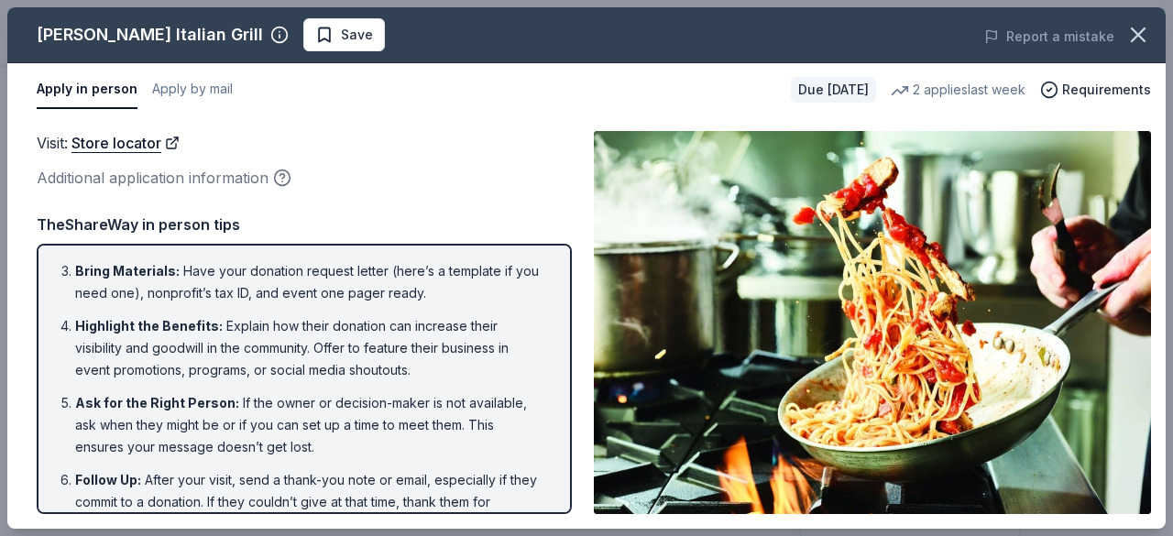
scroll to position [169, 0]
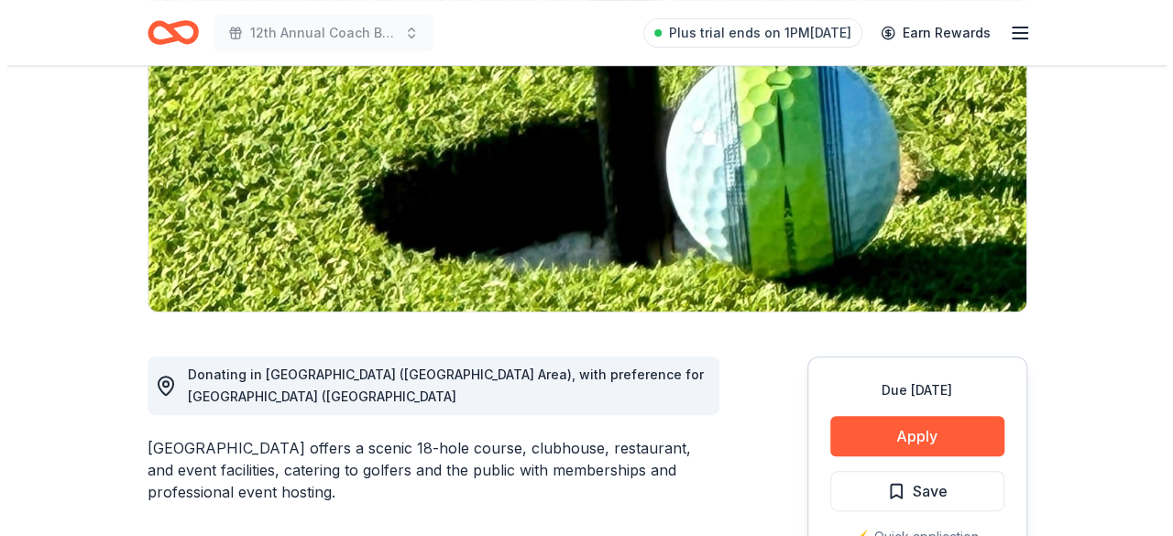
scroll to position [300, 0]
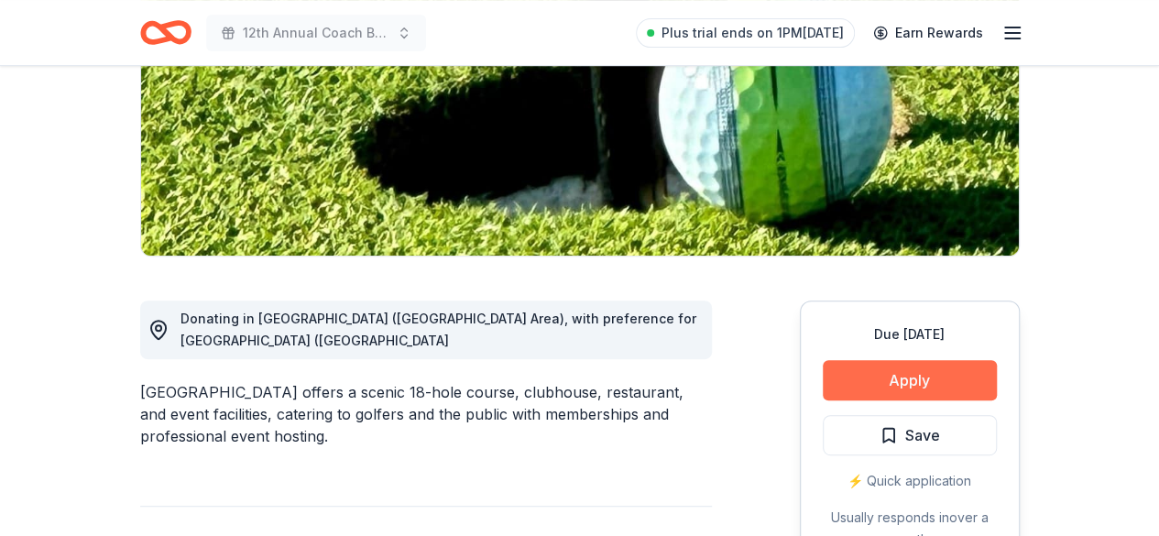
click at [885, 382] on button "Apply" at bounding box center [910, 380] width 174 height 40
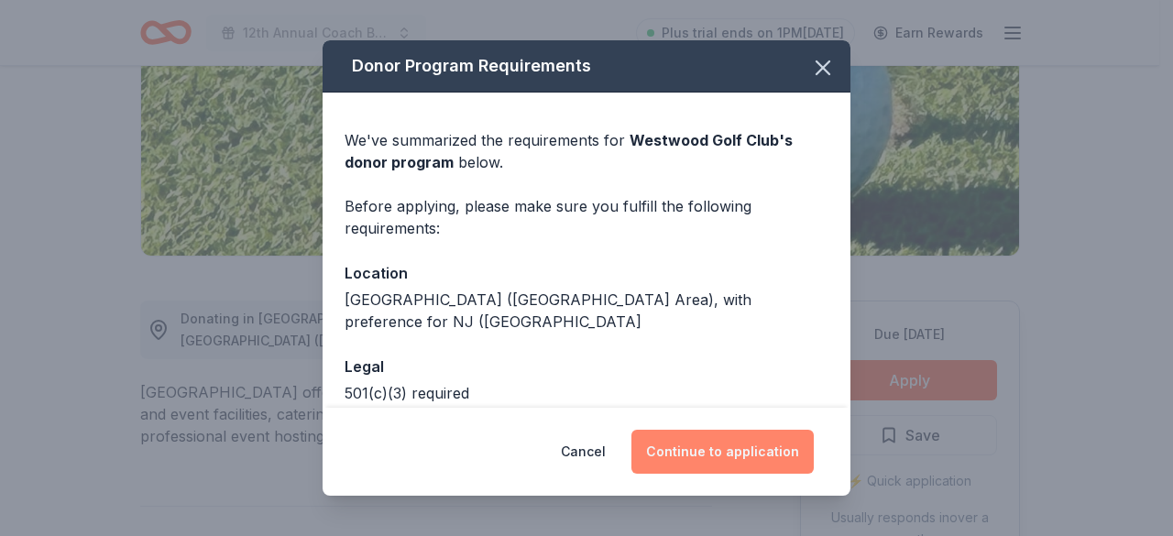
click at [730, 455] on button "Continue to application" at bounding box center [722, 452] width 182 height 44
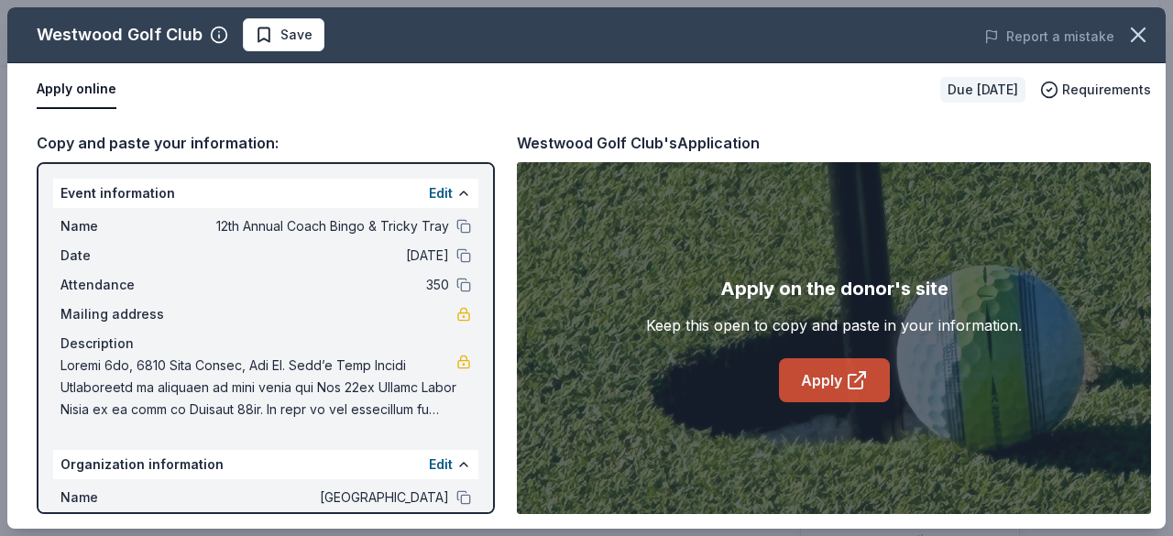
click at [848, 377] on icon at bounding box center [855, 382] width 14 height 14
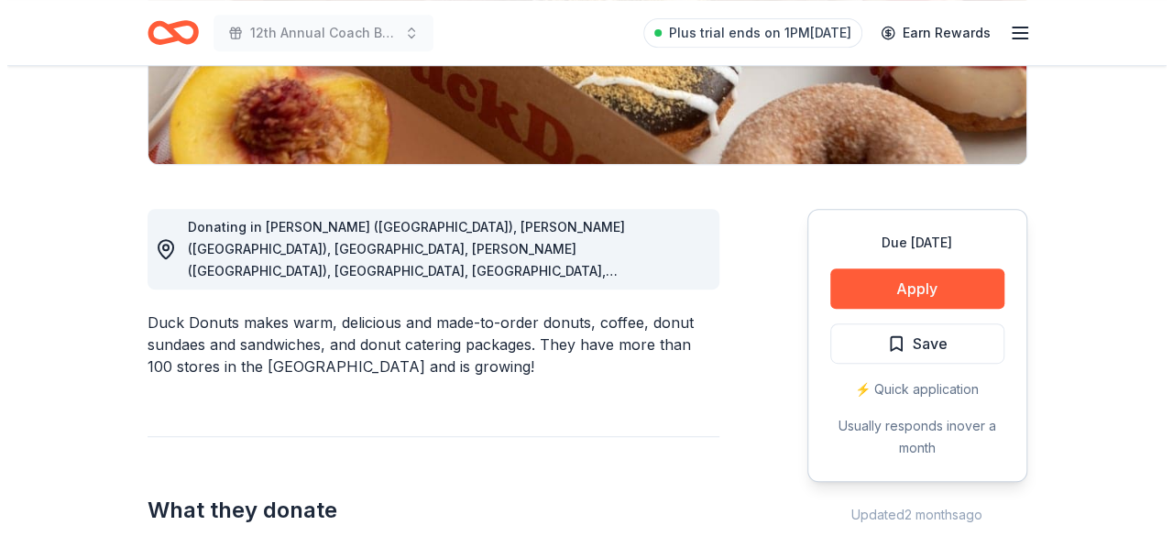
scroll to position [464, 0]
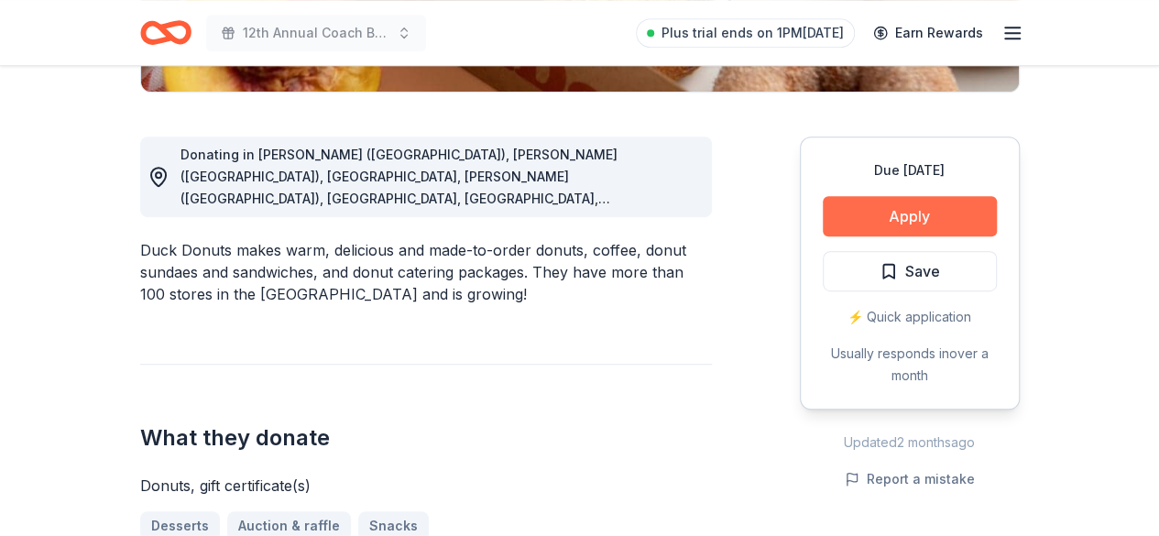
click at [837, 213] on button "Apply" at bounding box center [910, 216] width 174 height 40
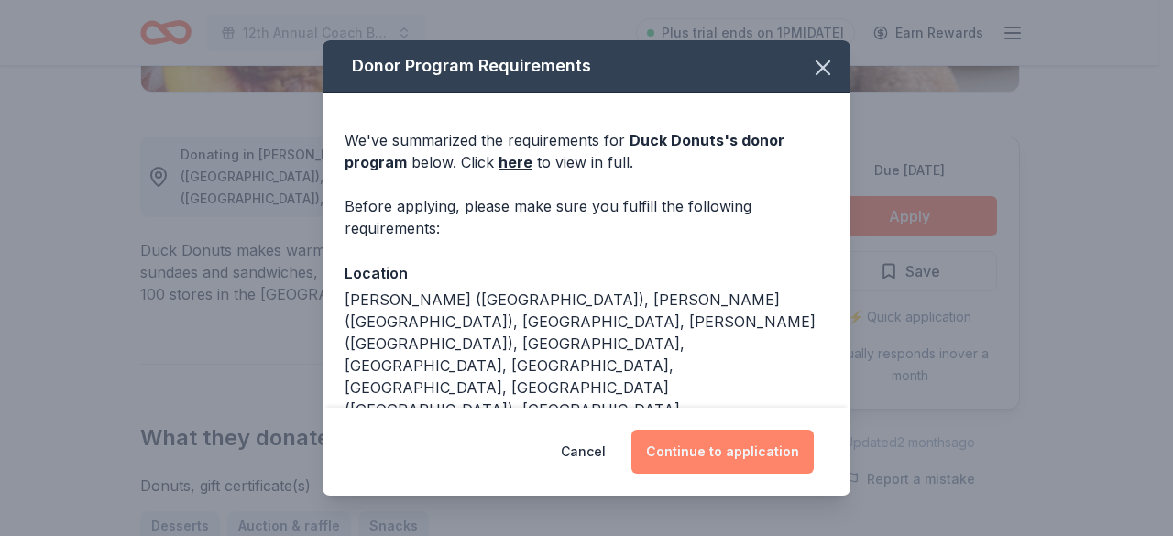
click at [677, 446] on button "Continue to application" at bounding box center [722, 452] width 182 height 44
